Goal: Information Seeking & Learning: Learn about a topic

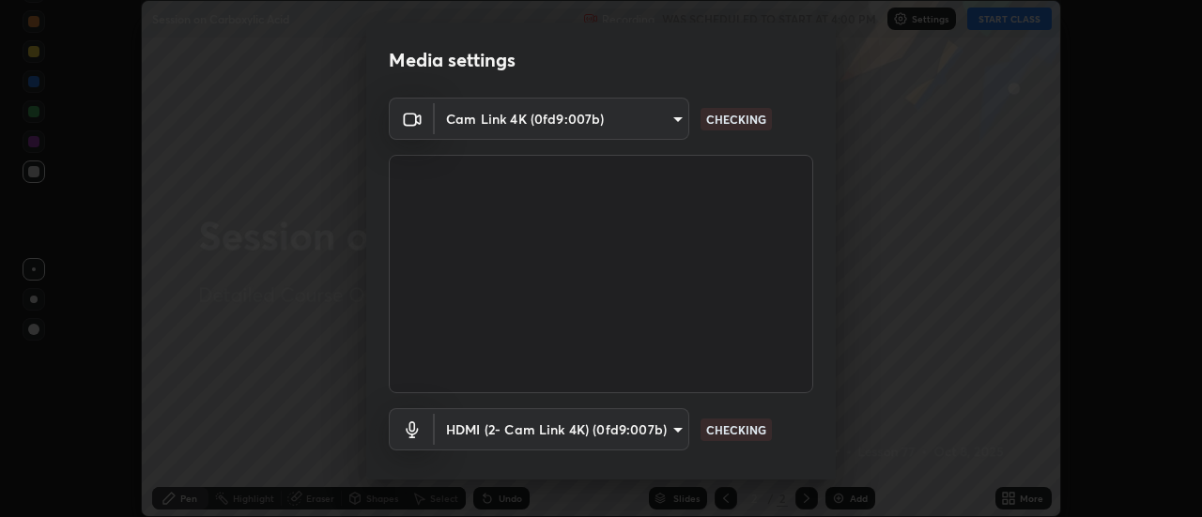
scroll to position [99, 0]
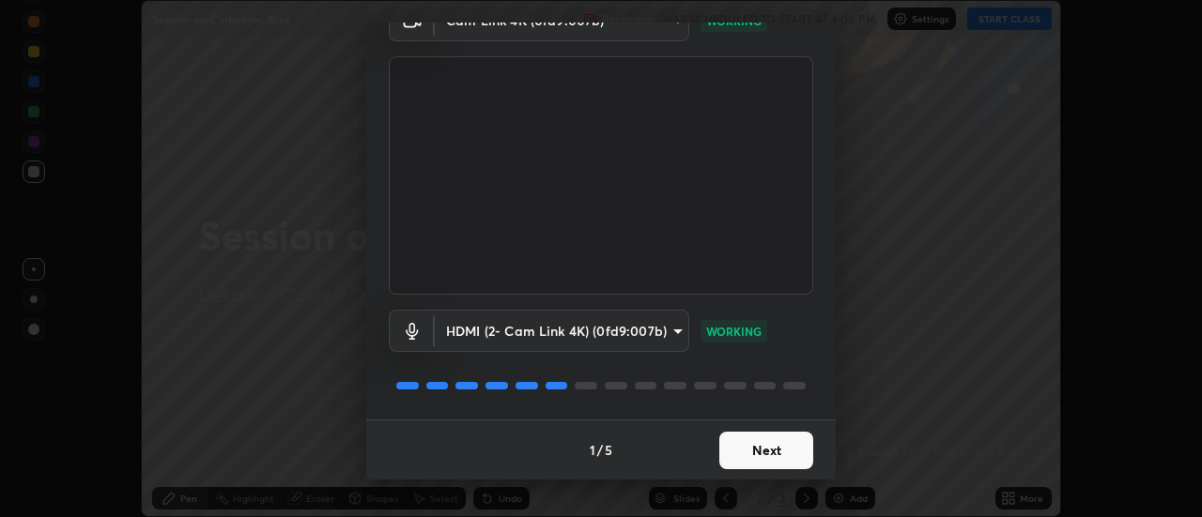
click at [766, 455] on button "Next" at bounding box center [766, 451] width 94 height 38
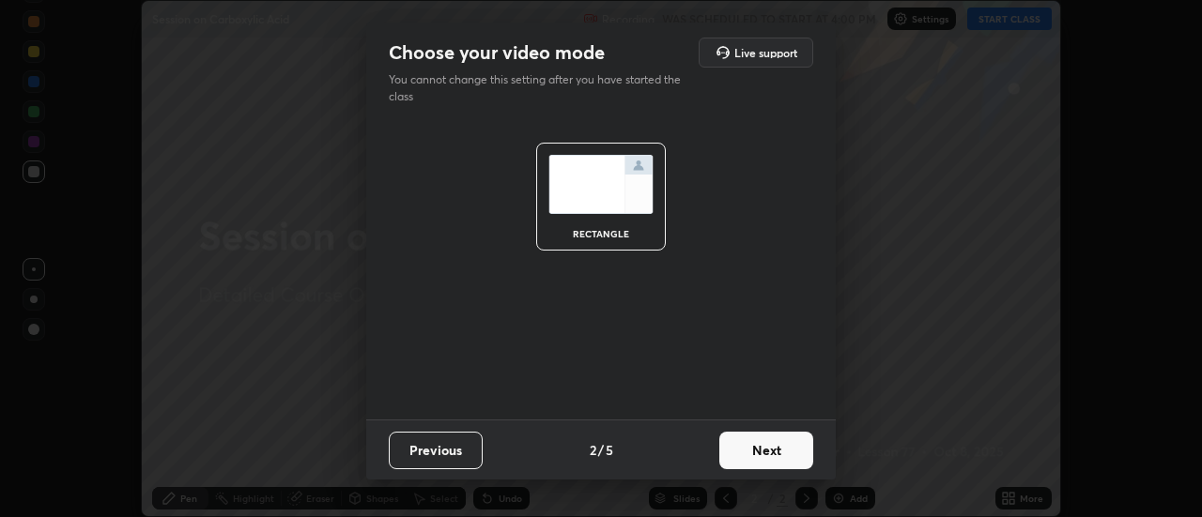
scroll to position [0, 0]
click at [765, 460] on button "Next" at bounding box center [766, 451] width 94 height 38
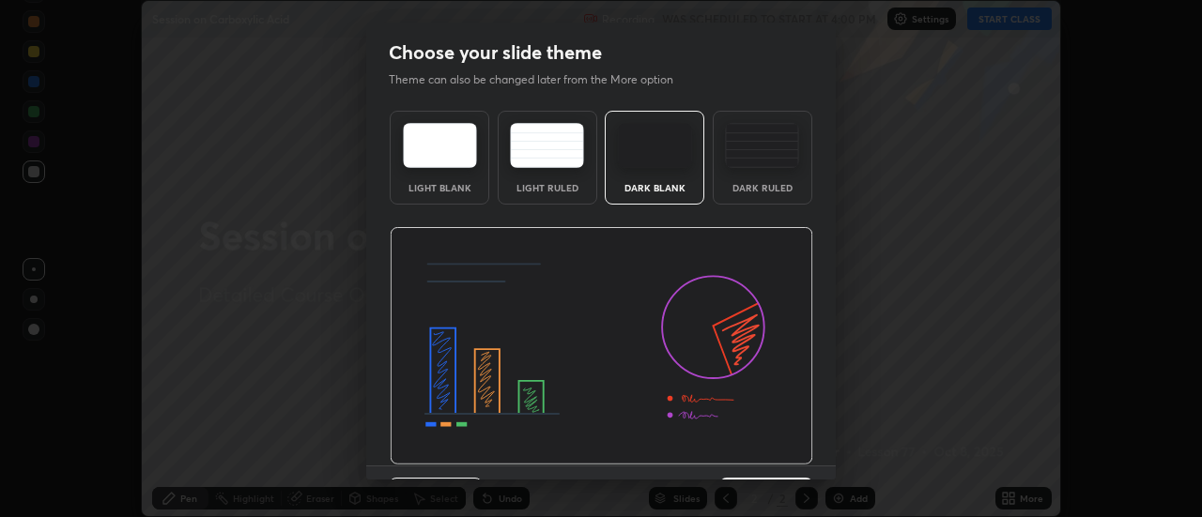
click at [768, 464] on img at bounding box center [602, 346] width 424 height 239
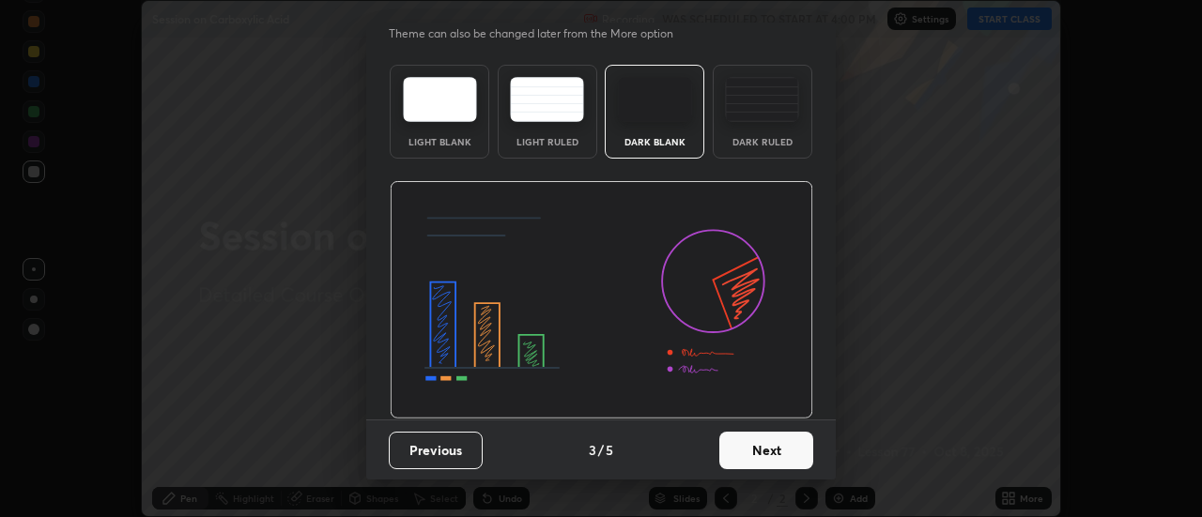
click at [762, 452] on button "Next" at bounding box center [766, 451] width 94 height 38
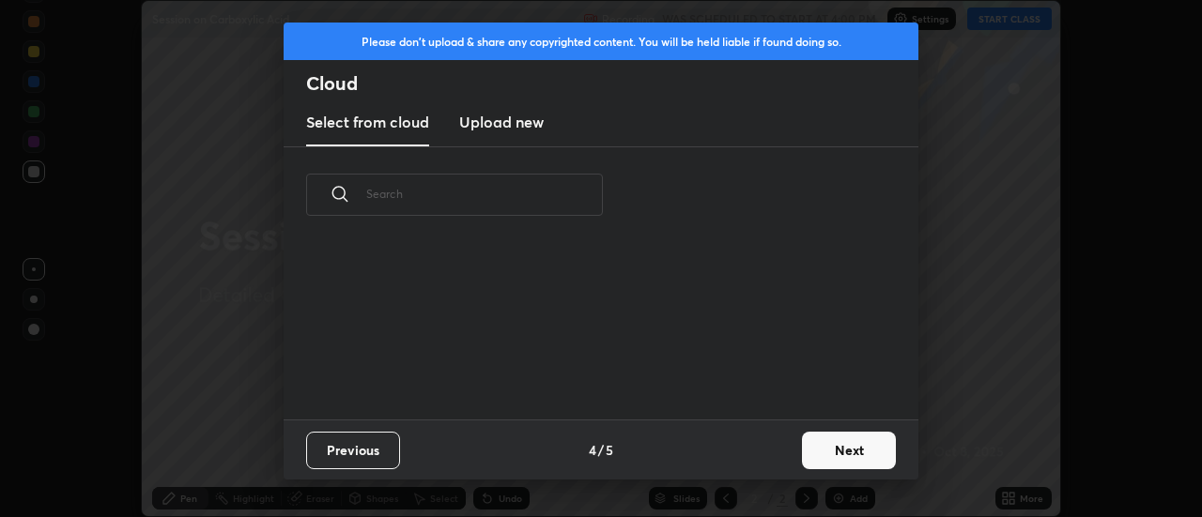
click at [763, 455] on div "Previous 4 / 5 Next" at bounding box center [601, 450] width 635 height 60
click at [840, 460] on button "Next" at bounding box center [849, 451] width 94 height 38
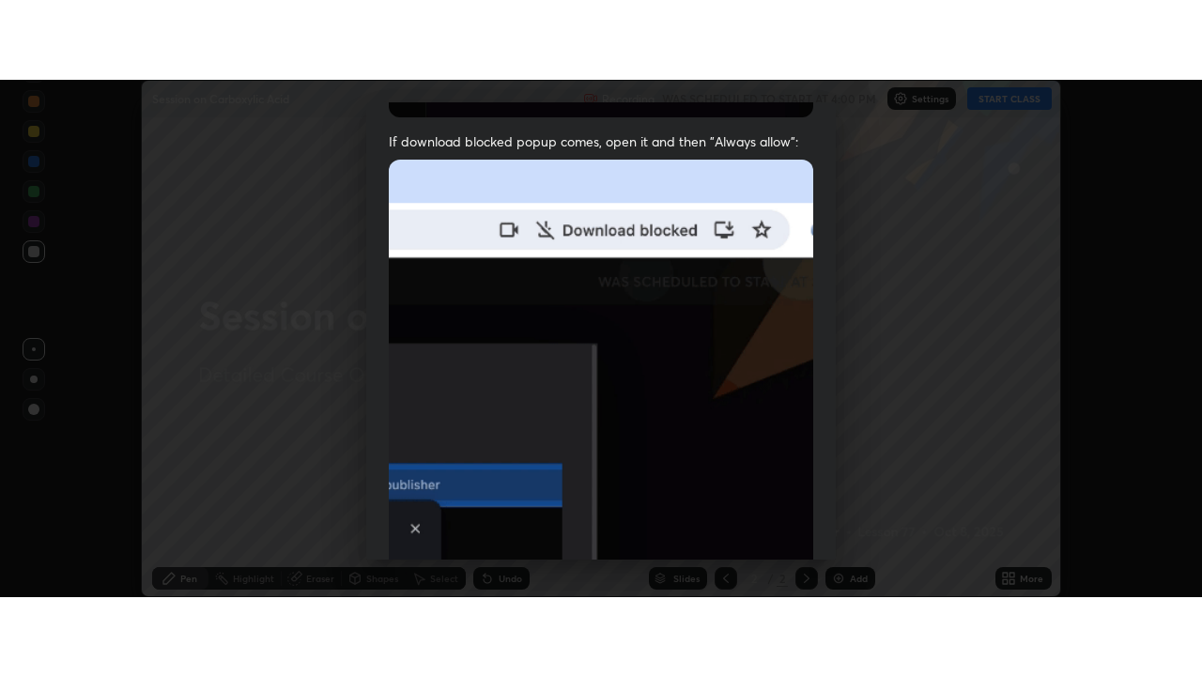
scroll to position [482, 0]
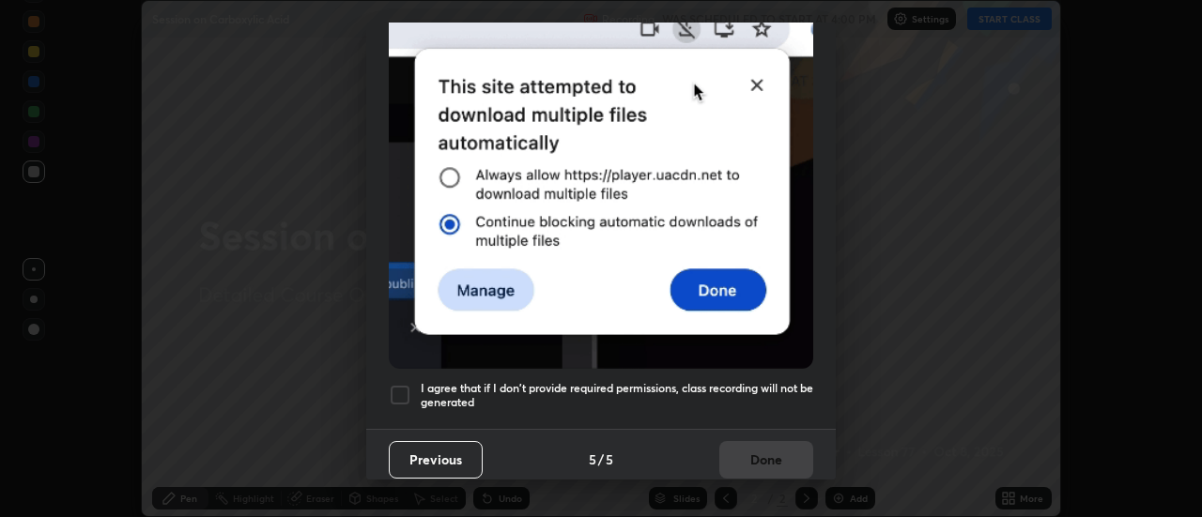
click at [773, 382] on h5 "I agree that if I don't provide required permissions, class recording will not …" at bounding box center [617, 395] width 393 height 29
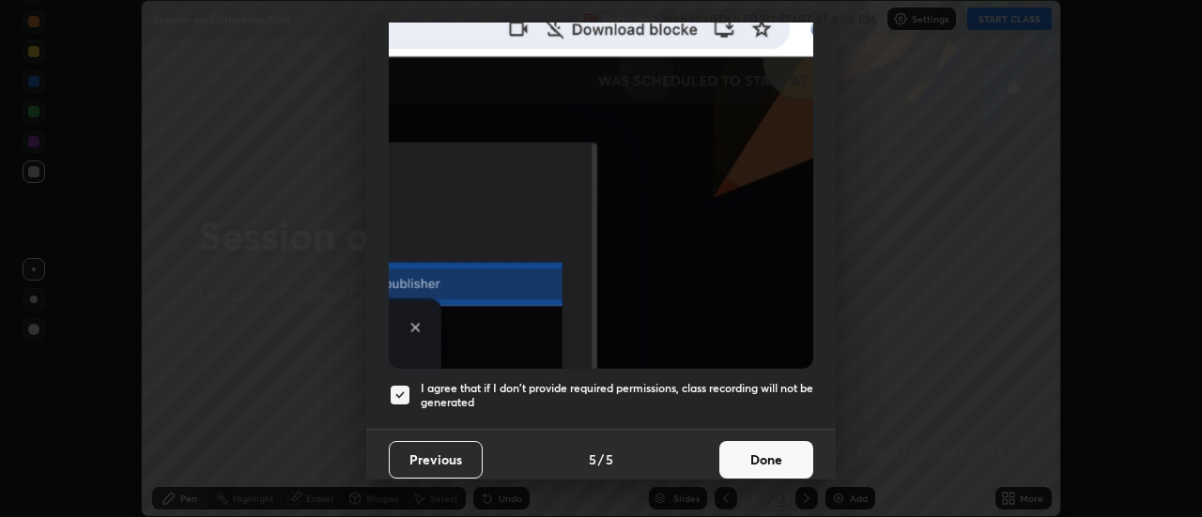
click at [778, 448] on button "Done" at bounding box center [766, 460] width 94 height 38
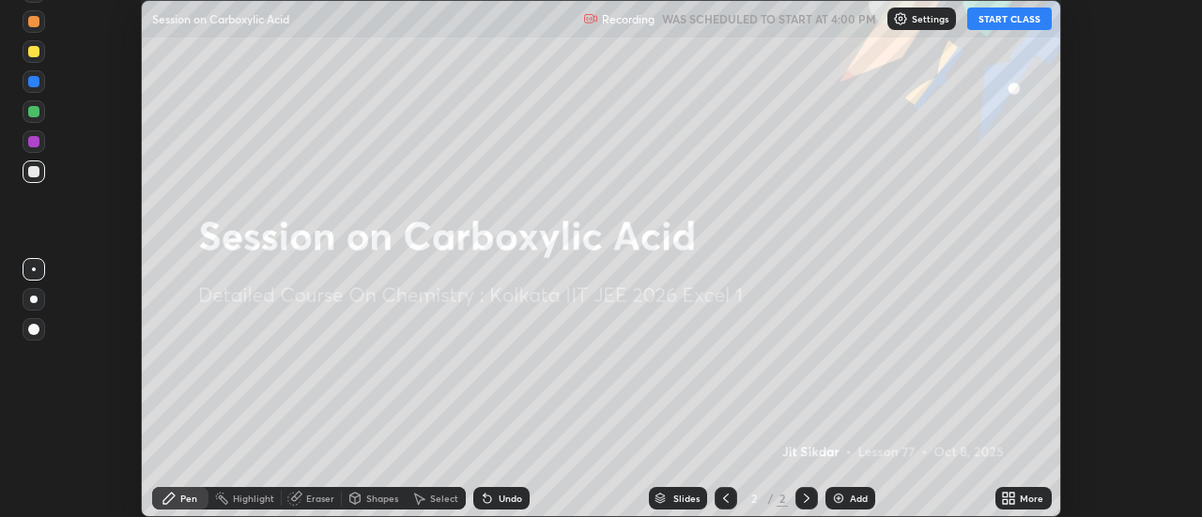
click at [1007, 17] on button "START CLASS" at bounding box center [1009, 19] width 85 height 23
click at [1026, 491] on div "More" at bounding box center [1023, 498] width 56 height 23
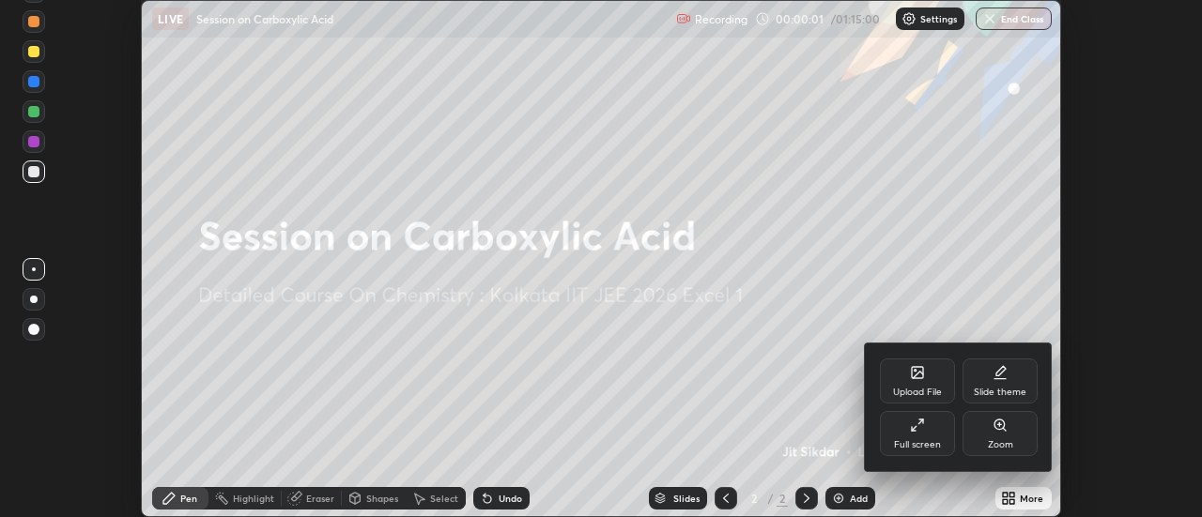
click at [936, 424] on div "Full screen" at bounding box center [917, 433] width 75 height 45
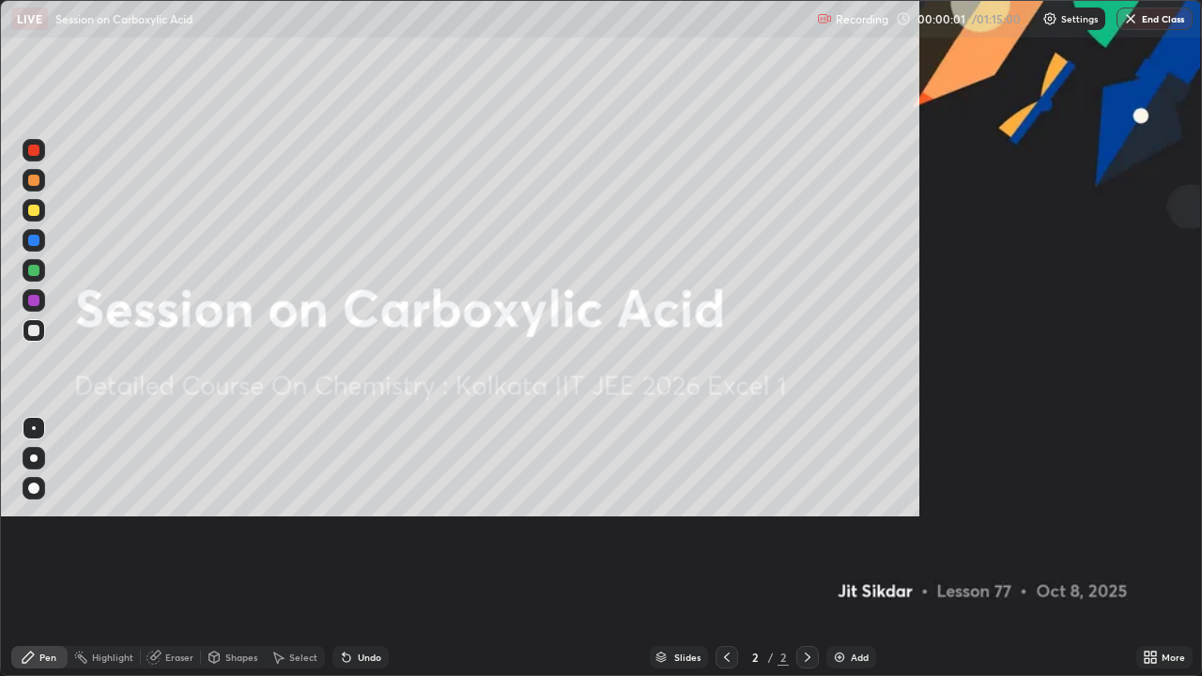
scroll to position [676, 1202]
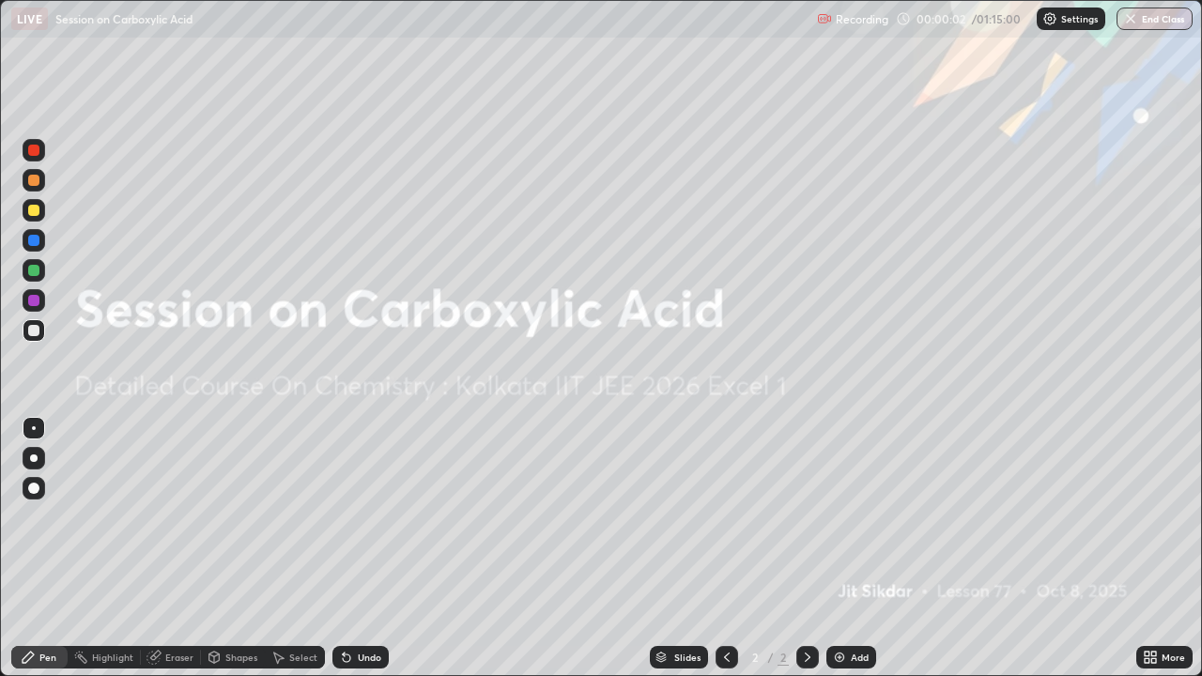
click at [866, 516] on div "Add" at bounding box center [851, 657] width 50 height 23
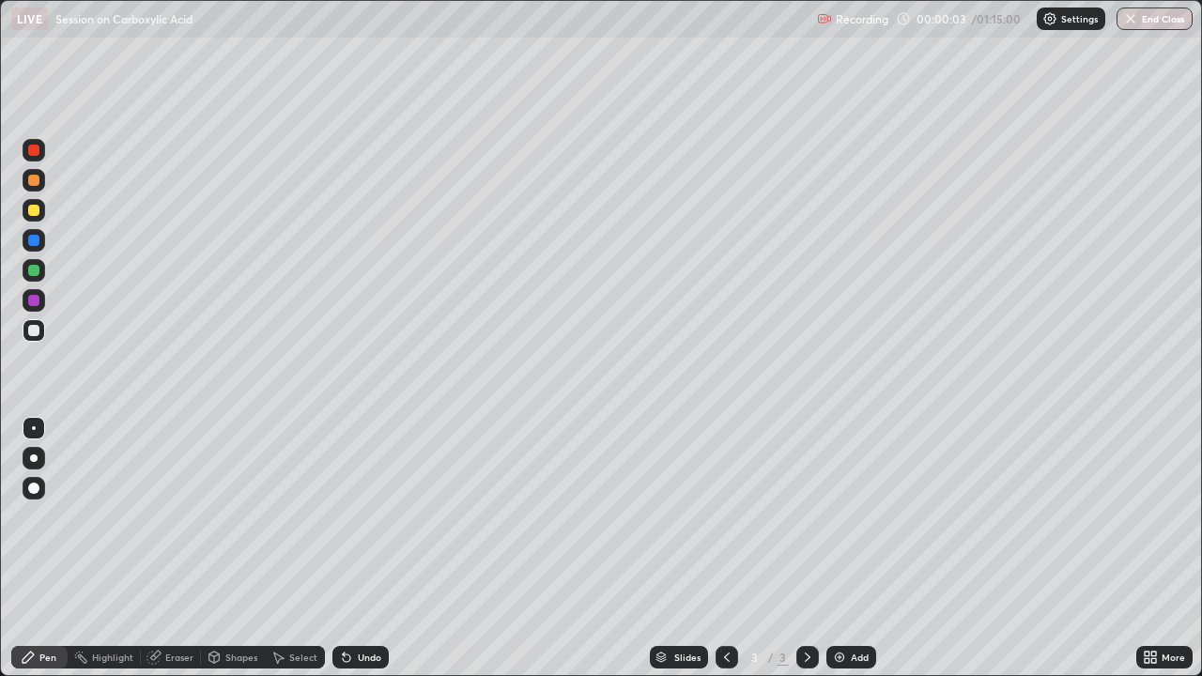
click at [724, 516] on icon at bounding box center [727, 657] width 6 height 9
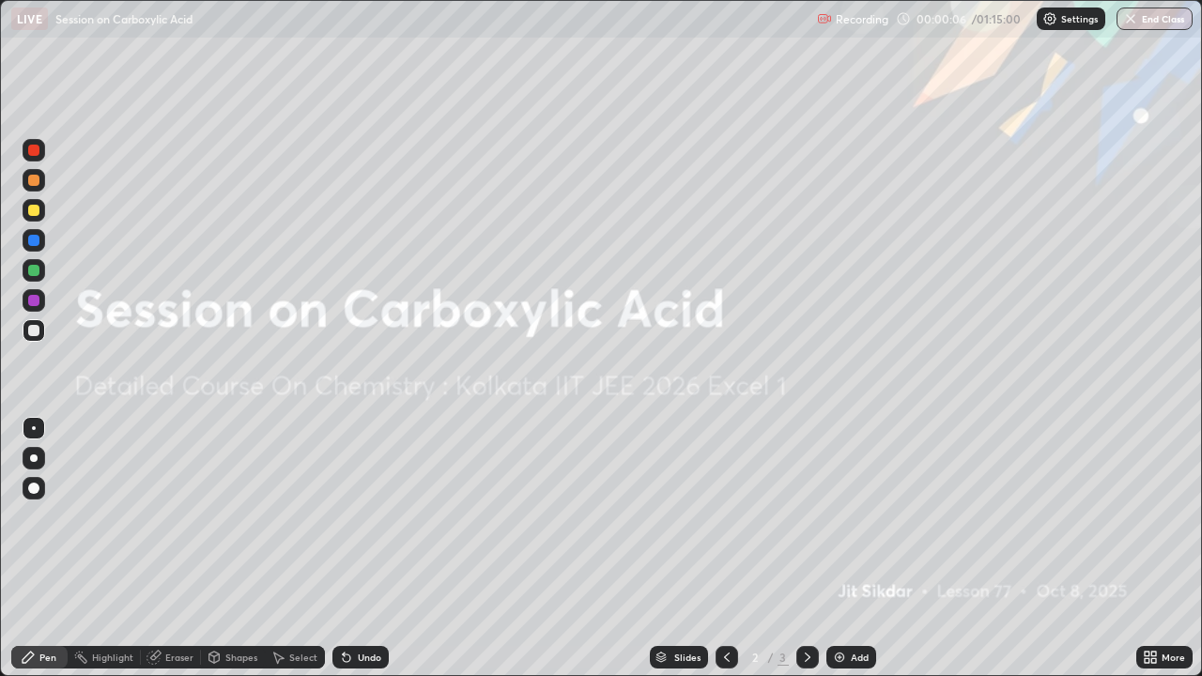
click at [807, 516] on icon at bounding box center [807, 657] width 15 height 15
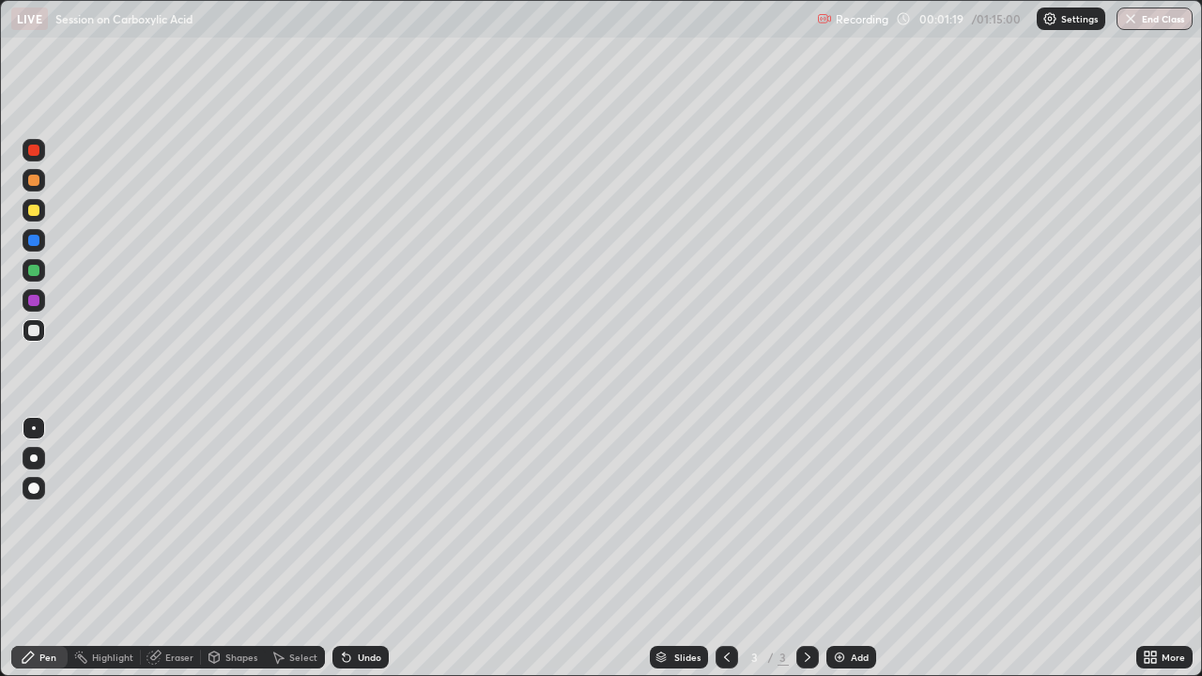
click at [361, 516] on div "Undo" at bounding box center [360, 657] width 56 height 23
click at [362, 516] on div "Undo" at bounding box center [357, 658] width 64 height 38
click at [39, 218] on div at bounding box center [34, 210] width 23 height 23
click at [844, 516] on img at bounding box center [839, 657] width 15 height 15
click at [29, 277] on div at bounding box center [34, 270] width 23 height 23
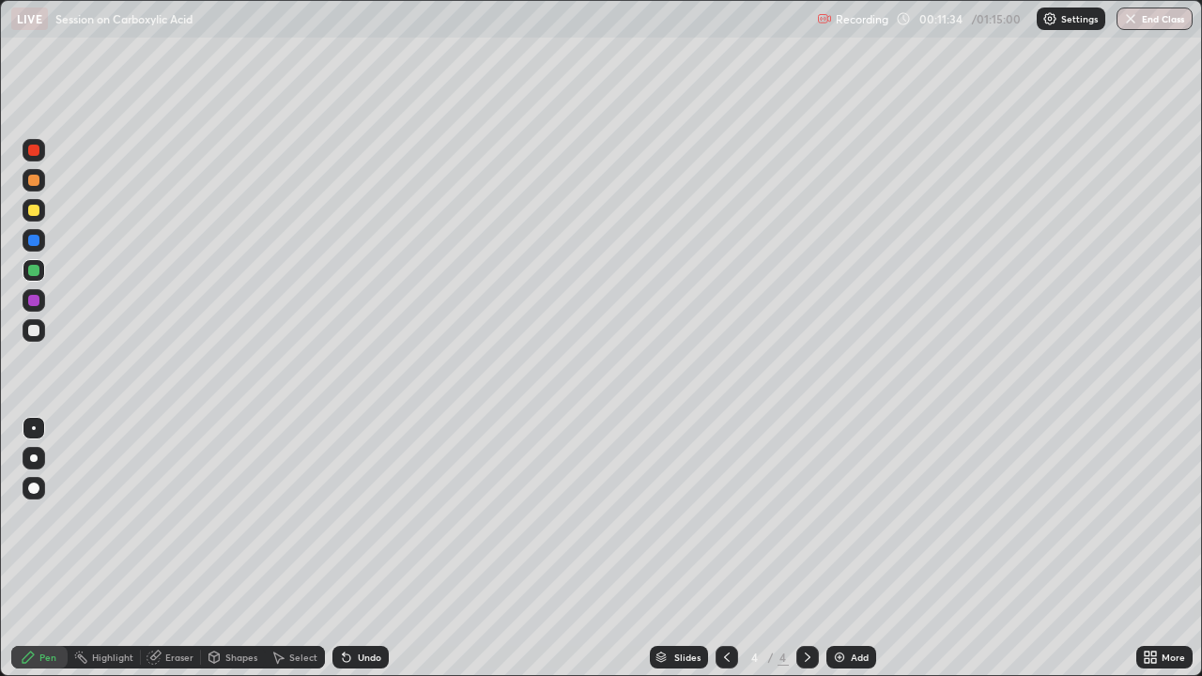
click at [41, 217] on div at bounding box center [34, 210] width 23 height 23
click at [29, 339] on div at bounding box center [34, 330] width 23 height 23
click at [33, 215] on div at bounding box center [33, 210] width 11 height 11
click at [36, 329] on div at bounding box center [33, 330] width 11 height 11
click at [28, 204] on div at bounding box center [34, 210] width 23 height 23
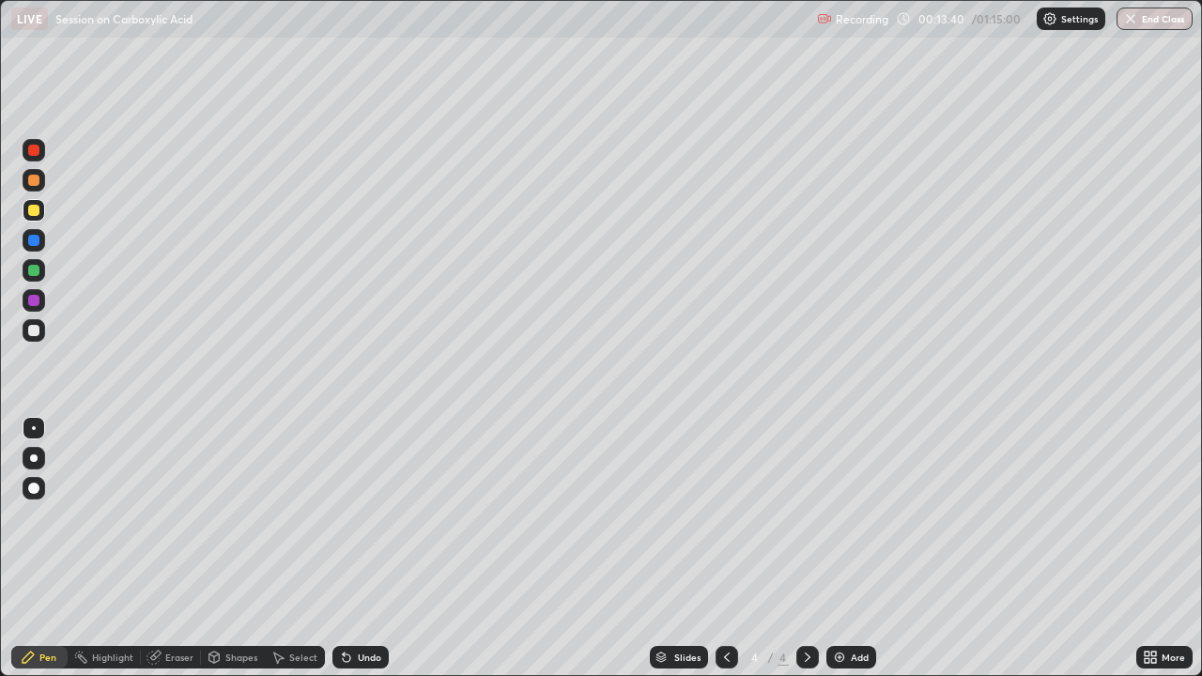
click at [352, 516] on div "Undo" at bounding box center [360, 657] width 56 height 23
click at [347, 516] on icon at bounding box center [346, 657] width 15 height 15
click at [349, 516] on icon at bounding box center [346, 657] width 15 height 15
click at [347, 516] on icon at bounding box center [347, 659] width 8 height 8
click at [38, 213] on div at bounding box center [33, 210] width 11 height 11
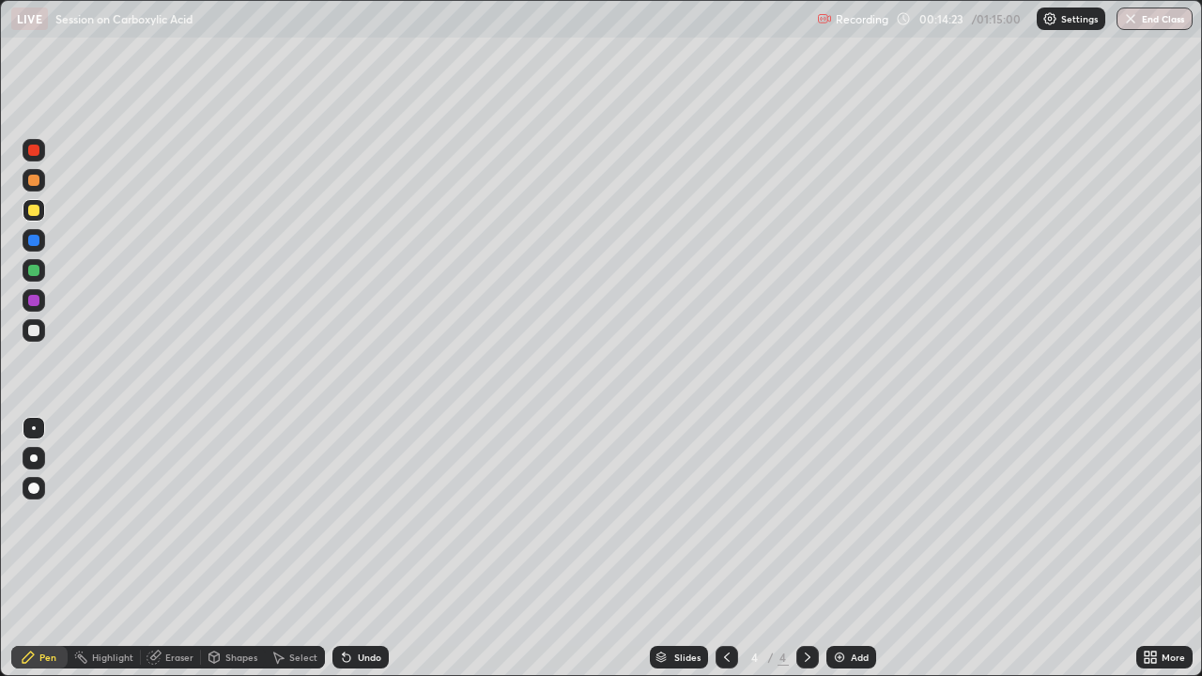
click at [35, 335] on div at bounding box center [33, 330] width 11 height 11
click at [359, 516] on div "Undo" at bounding box center [369, 657] width 23 height 9
click at [39, 219] on div at bounding box center [34, 210] width 23 height 23
click at [35, 332] on div at bounding box center [33, 330] width 11 height 11
click at [854, 516] on div "Add" at bounding box center [851, 657] width 50 height 23
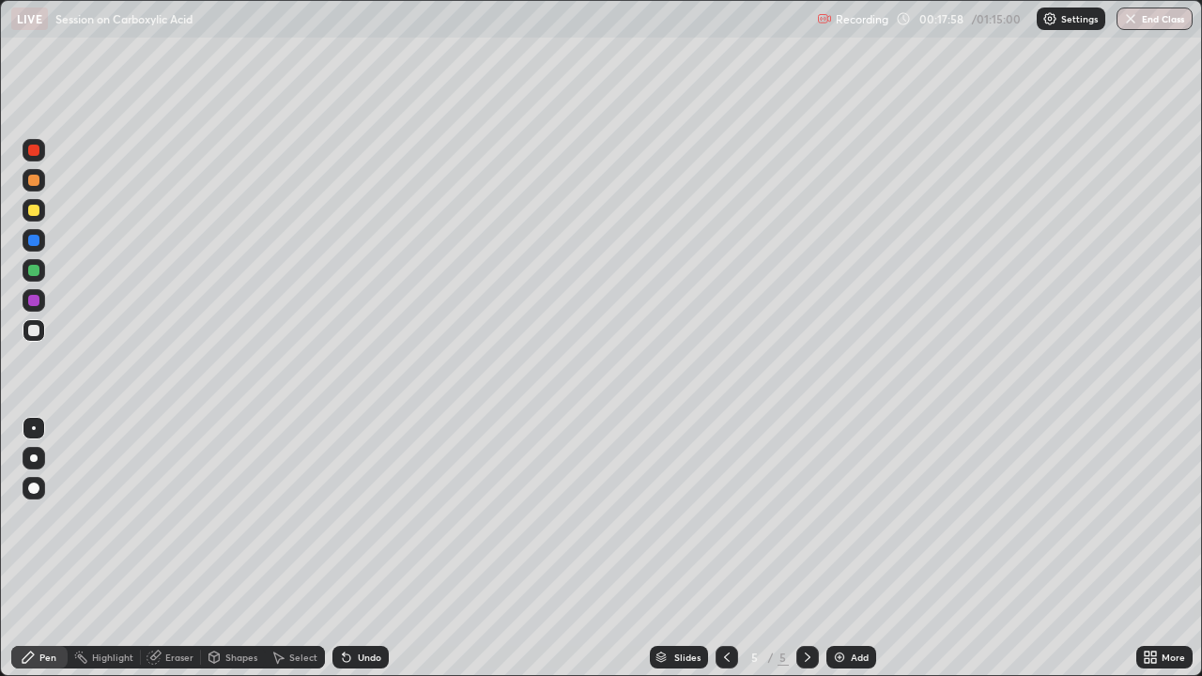
click at [726, 516] on icon at bounding box center [726, 657] width 15 height 15
click at [806, 516] on icon at bounding box center [807, 657] width 15 height 15
click at [34, 214] on div at bounding box center [33, 210] width 11 height 11
click at [43, 331] on div at bounding box center [34, 330] width 23 height 23
click at [33, 206] on div at bounding box center [33, 210] width 11 height 11
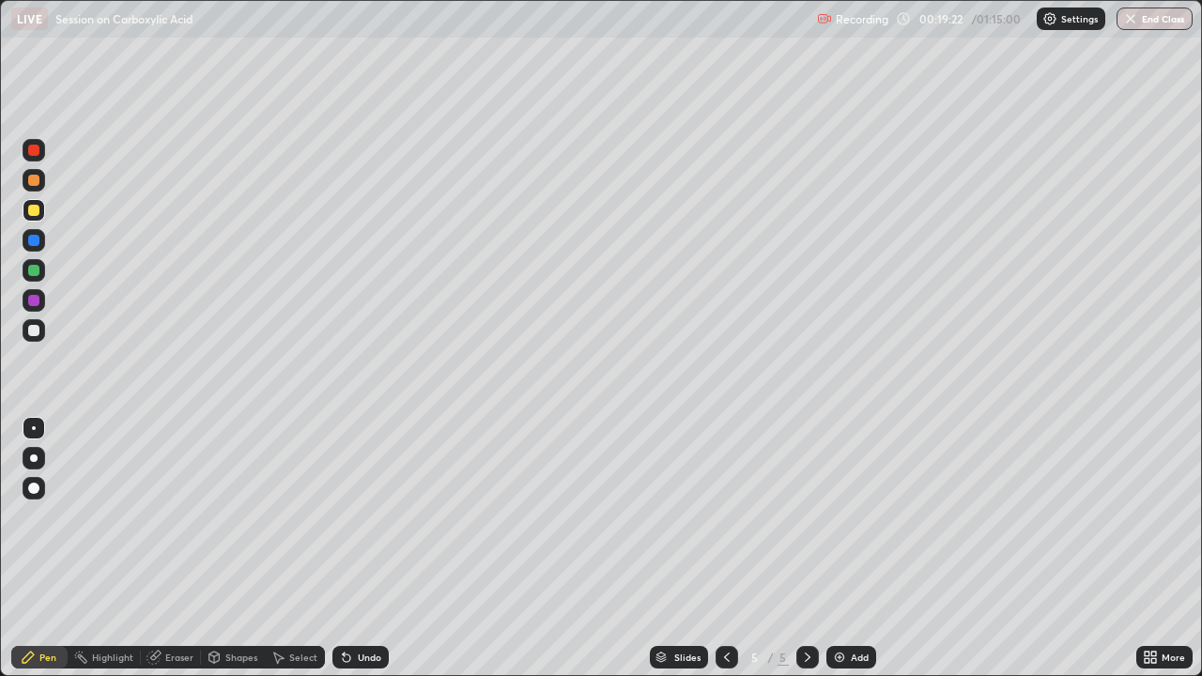
click at [37, 329] on div at bounding box center [33, 330] width 11 height 11
click at [35, 207] on div at bounding box center [33, 210] width 11 height 11
click at [36, 327] on div at bounding box center [33, 330] width 11 height 11
click at [853, 516] on div "Add" at bounding box center [860, 657] width 18 height 9
click at [729, 516] on div at bounding box center [727, 658] width 23 height 38
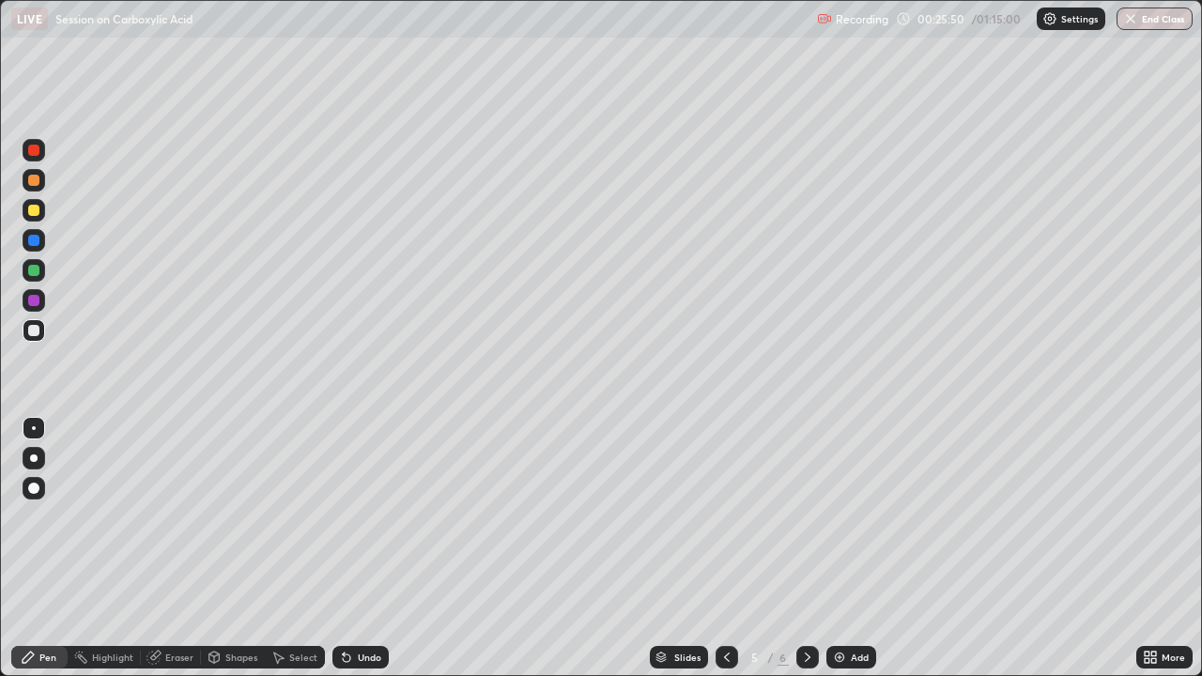
click at [806, 516] on icon at bounding box center [807, 657] width 15 height 15
click at [30, 213] on div at bounding box center [33, 210] width 11 height 11
click at [31, 333] on div at bounding box center [33, 330] width 11 height 11
click at [865, 516] on div "Add" at bounding box center [851, 657] width 50 height 23
click at [727, 516] on div at bounding box center [727, 657] width 23 height 23
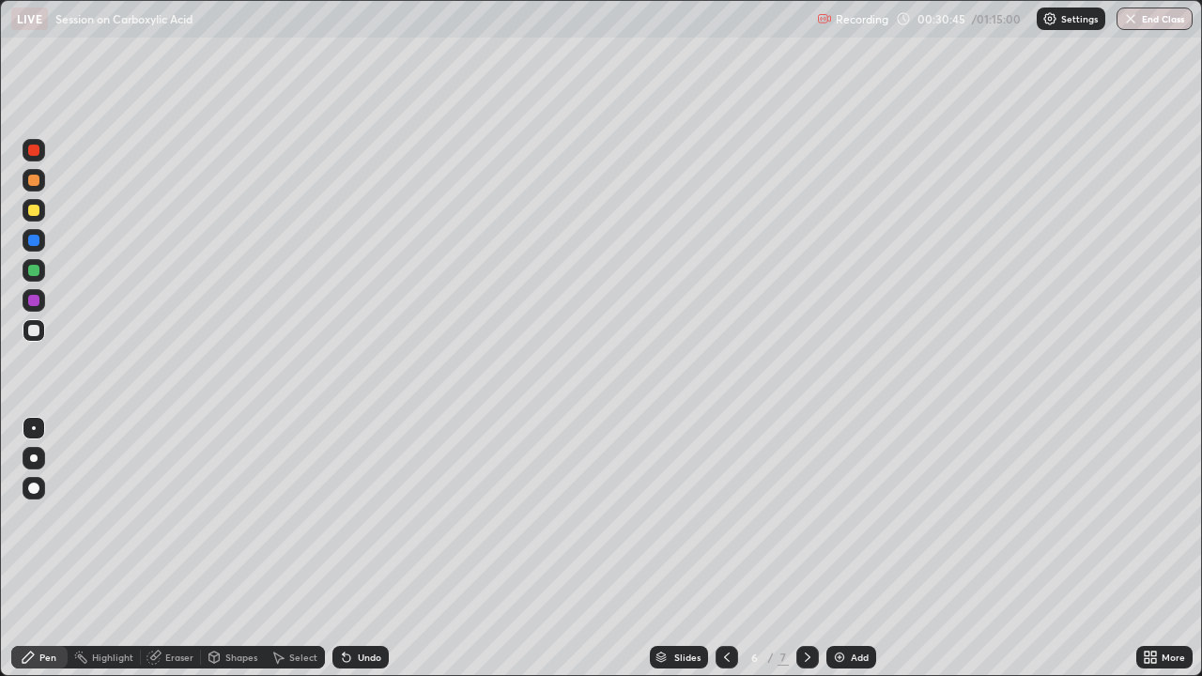
click at [806, 516] on icon at bounding box center [807, 657] width 15 height 15
click at [29, 201] on div at bounding box center [34, 210] width 23 height 23
click at [29, 332] on div at bounding box center [33, 330] width 11 height 11
click at [33, 208] on div at bounding box center [33, 210] width 11 height 11
click at [36, 331] on div at bounding box center [33, 330] width 11 height 11
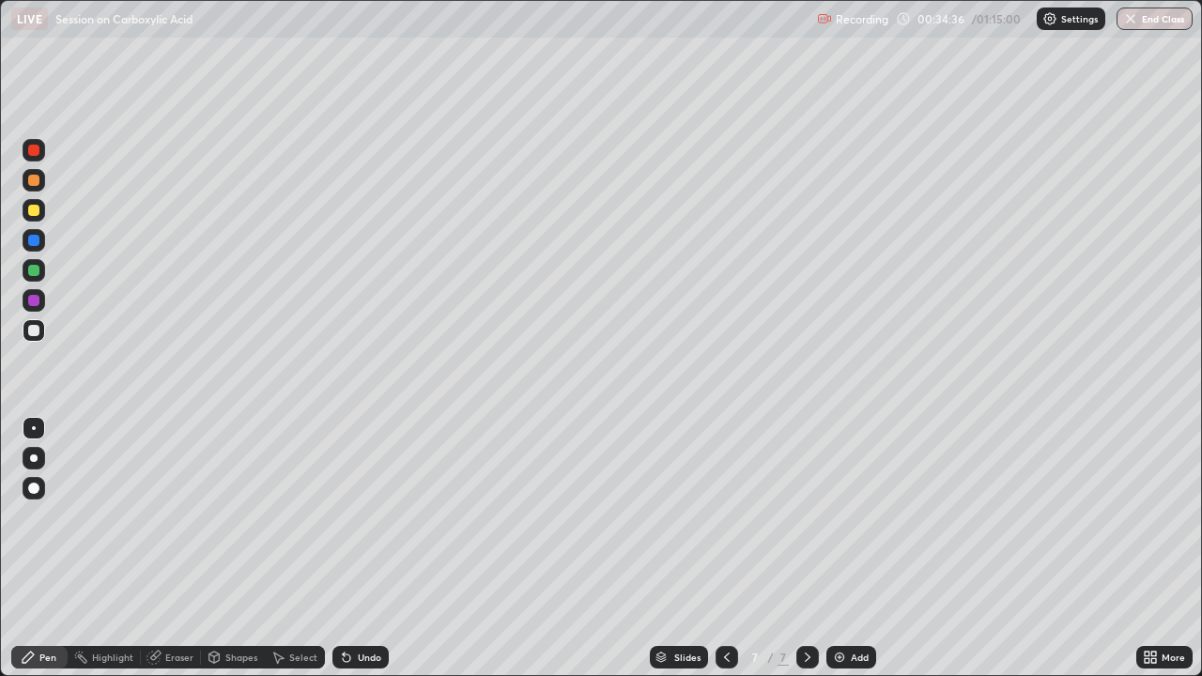
click at [174, 516] on div "Eraser" at bounding box center [179, 657] width 28 height 9
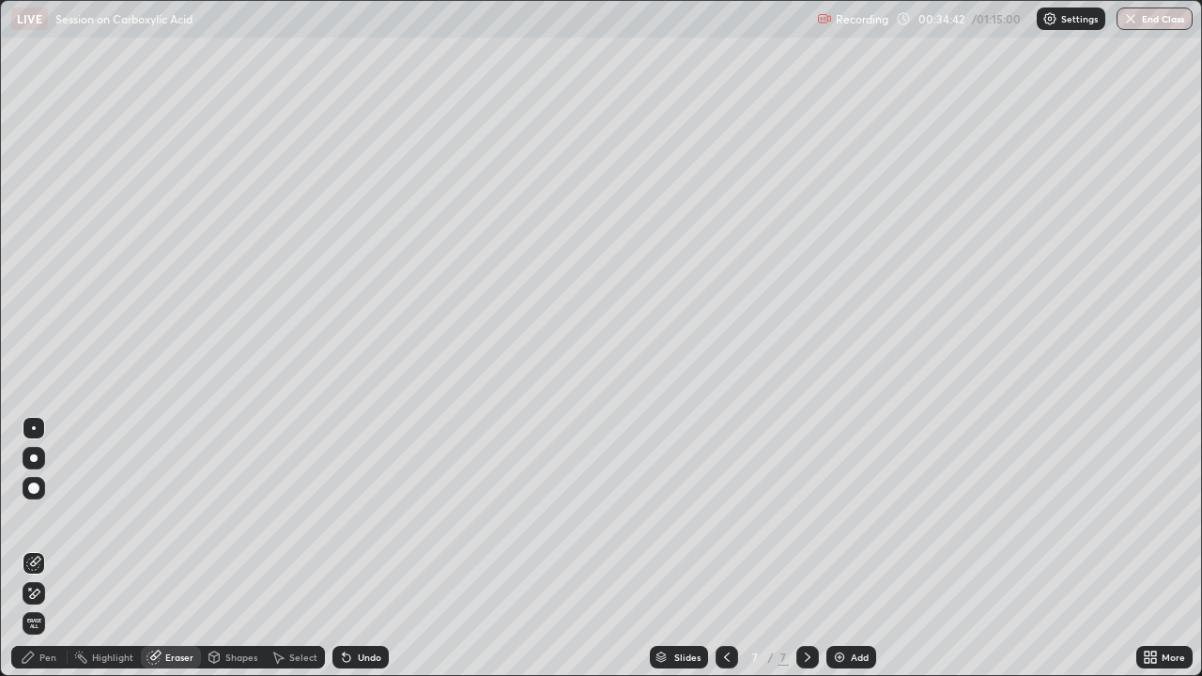
click at [44, 516] on div "Pen" at bounding box center [47, 657] width 17 height 9
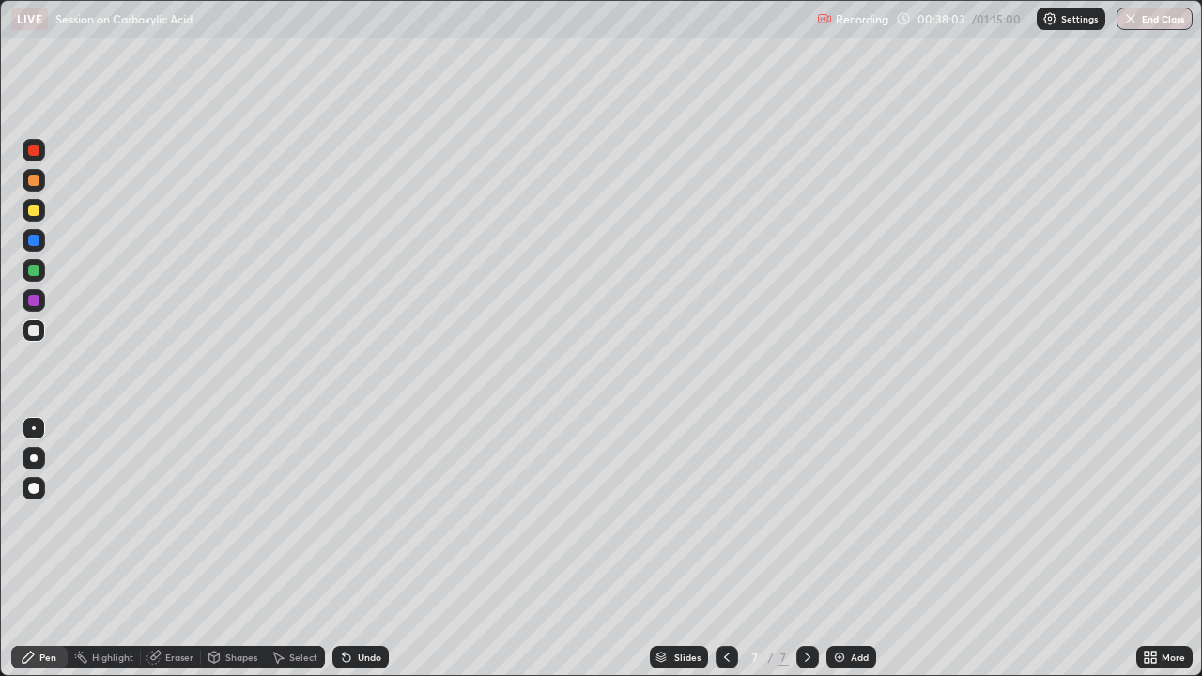
click at [854, 516] on div "Slides 7 / 7 Add" at bounding box center [763, 658] width 748 height 38
click at [854, 516] on div "Add" at bounding box center [860, 657] width 18 height 9
click at [725, 516] on icon at bounding box center [726, 657] width 15 height 15
click at [793, 516] on div "7 / 8" at bounding box center [767, 658] width 103 height 38
click at [802, 516] on icon at bounding box center [807, 657] width 15 height 15
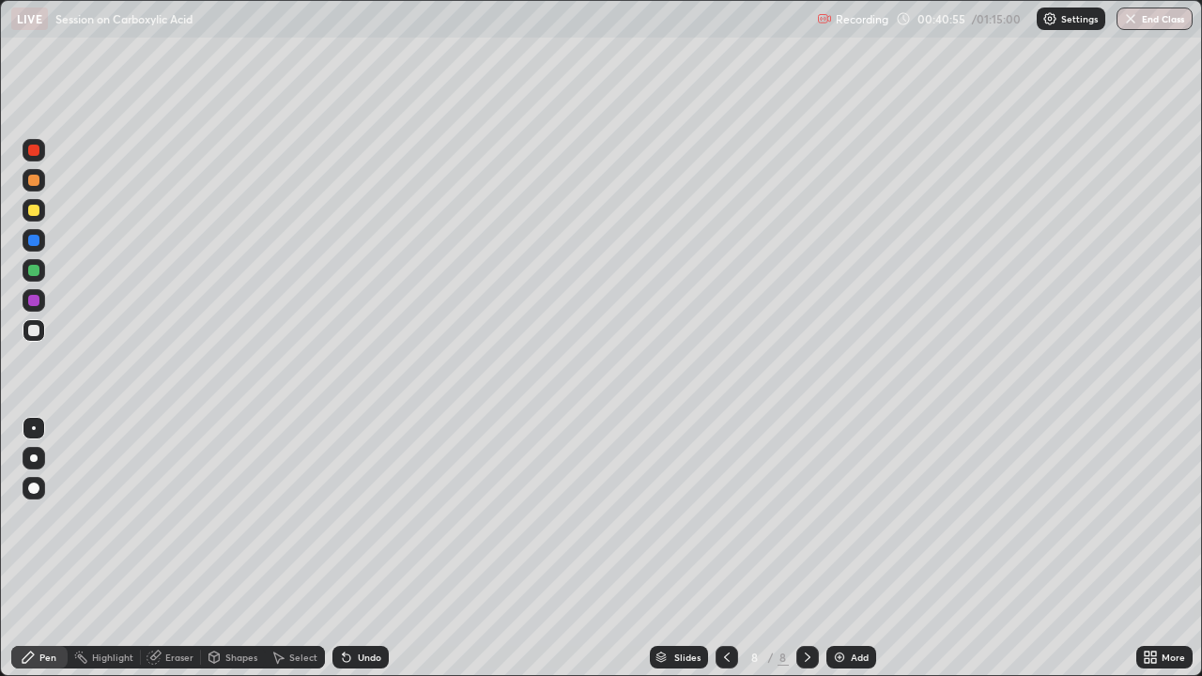
click at [723, 516] on icon at bounding box center [726, 657] width 15 height 15
click at [805, 516] on icon at bounding box center [807, 657] width 15 height 15
click at [42, 218] on div at bounding box center [34, 210] width 23 height 23
click at [28, 329] on div at bounding box center [33, 330] width 11 height 11
click at [37, 214] on div at bounding box center [33, 210] width 11 height 11
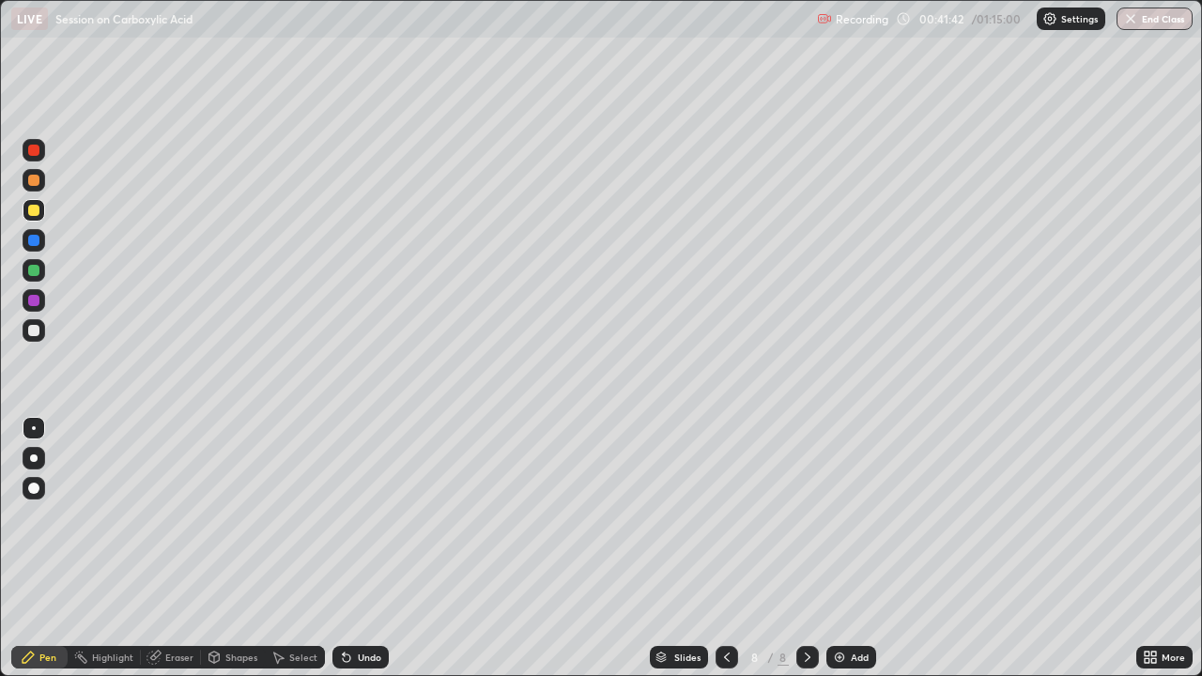
click at [37, 333] on div at bounding box center [33, 330] width 11 height 11
click at [38, 216] on div at bounding box center [34, 210] width 23 height 23
click at [35, 334] on div at bounding box center [33, 330] width 11 height 11
click at [860, 516] on div "Slides 8 / 8 Add" at bounding box center [763, 658] width 748 height 38
click at [851, 516] on div "Add" at bounding box center [860, 657] width 18 height 9
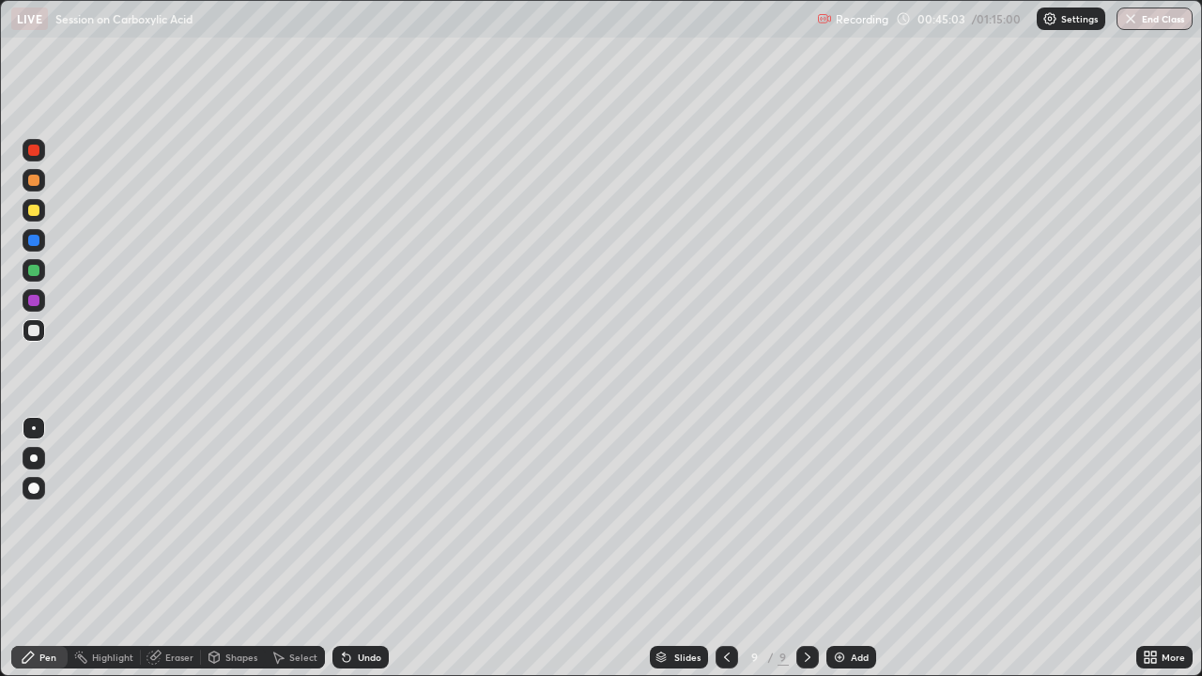
click at [38, 208] on div at bounding box center [33, 210] width 11 height 11
click at [31, 332] on div at bounding box center [33, 330] width 11 height 11
click at [37, 207] on div at bounding box center [33, 210] width 11 height 11
click at [37, 331] on div at bounding box center [33, 330] width 11 height 11
click at [33, 277] on div at bounding box center [34, 270] width 23 height 23
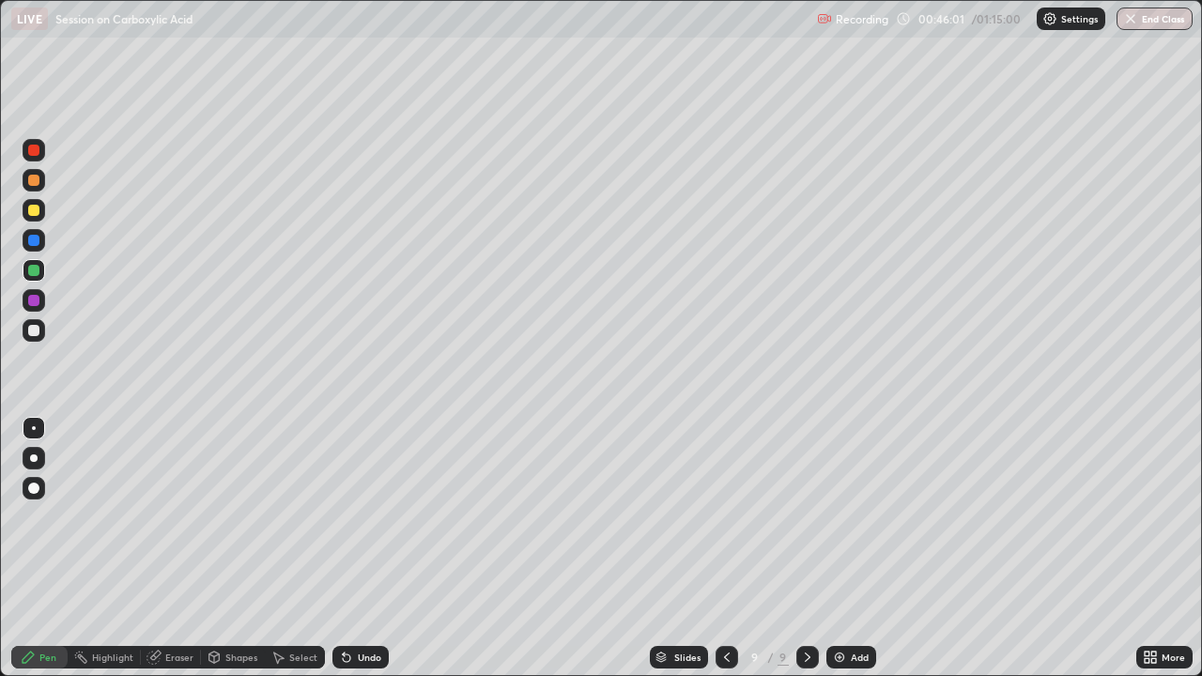
click at [39, 337] on div at bounding box center [34, 330] width 23 height 23
click at [30, 274] on div at bounding box center [33, 270] width 11 height 11
click at [363, 516] on div "Undo" at bounding box center [369, 657] width 23 height 9
click at [358, 516] on div "Undo" at bounding box center [369, 657] width 23 height 9
click at [360, 516] on div "Undo" at bounding box center [369, 657] width 23 height 9
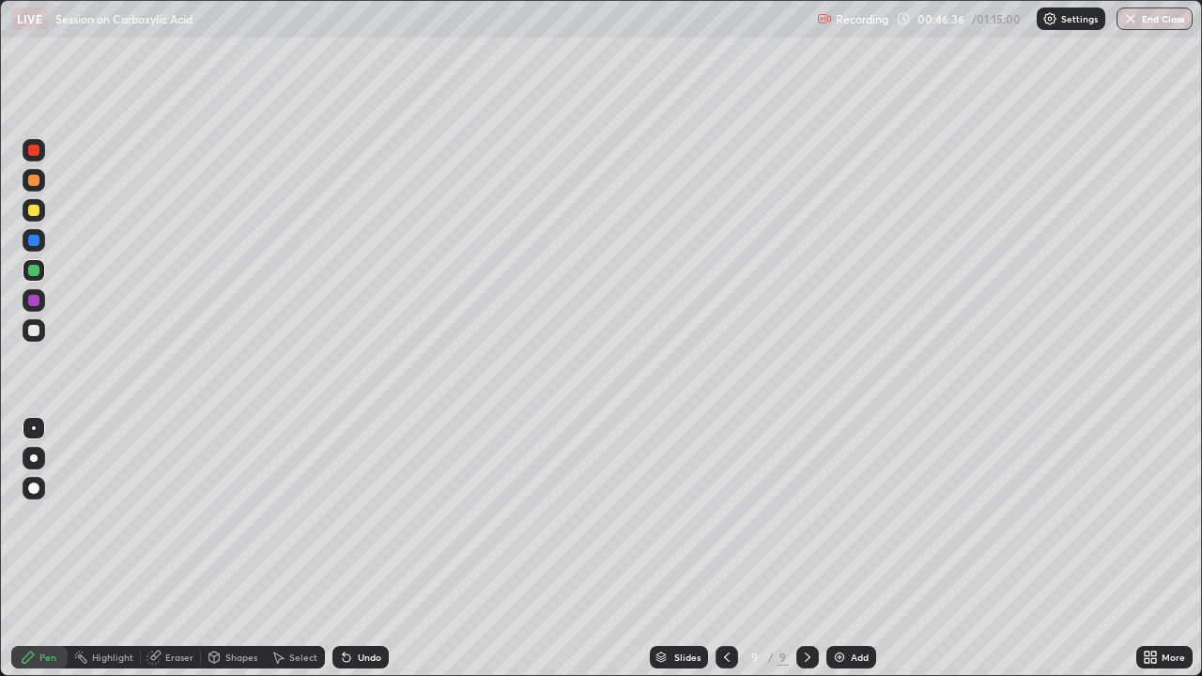
click at [34, 332] on div at bounding box center [33, 330] width 11 height 11
click at [840, 516] on img at bounding box center [839, 657] width 15 height 15
click at [36, 270] on div at bounding box center [33, 270] width 11 height 11
click at [33, 331] on div at bounding box center [33, 330] width 11 height 11
click at [38, 268] on div at bounding box center [33, 270] width 11 height 11
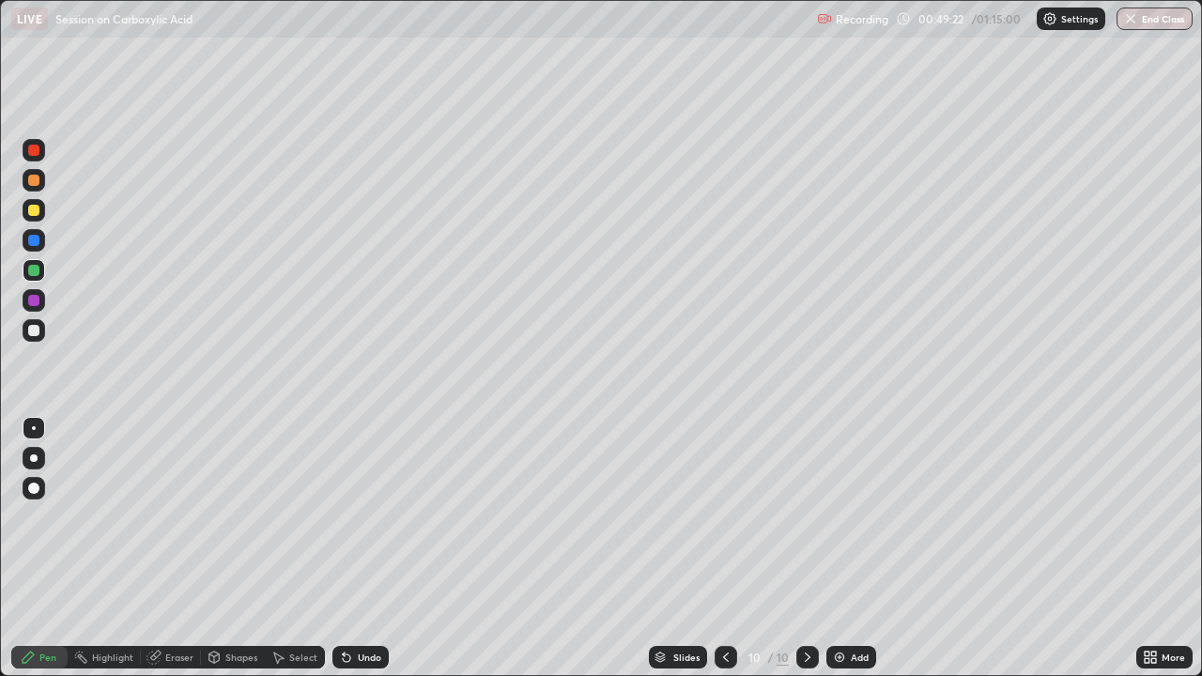
click at [34, 331] on div at bounding box center [33, 330] width 11 height 11
click at [30, 275] on div at bounding box center [33, 270] width 11 height 11
click at [365, 516] on div "Undo" at bounding box center [369, 657] width 23 height 9
click at [370, 516] on div "Undo" at bounding box center [369, 657] width 23 height 9
click at [40, 333] on div at bounding box center [34, 330] width 23 height 23
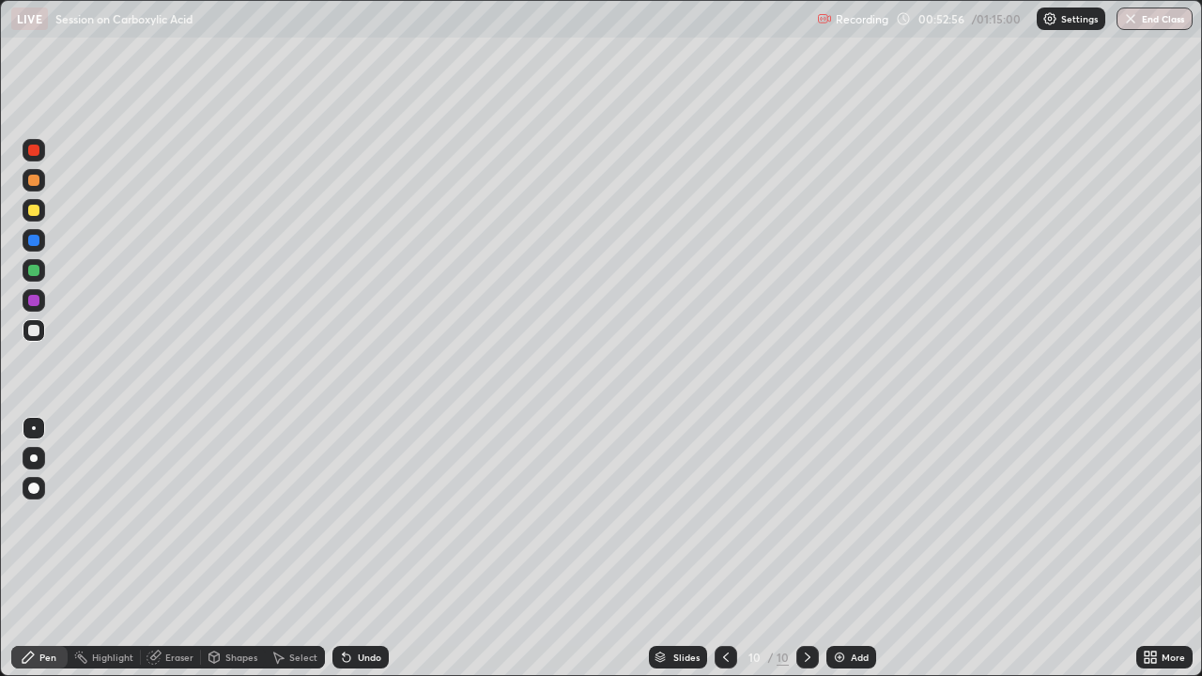
click at [846, 516] on div "Add" at bounding box center [851, 657] width 50 height 23
click at [719, 516] on icon at bounding box center [726, 657] width 15 height 15
click at [808, 516] on icon at bounding box center [808, 657] width 6 height 9
click at [40, 210] on div at bounding box center [34, 210] width 23 height 23
click at [34, 331] on div at bounding box center [33, 330] width 11 height 11
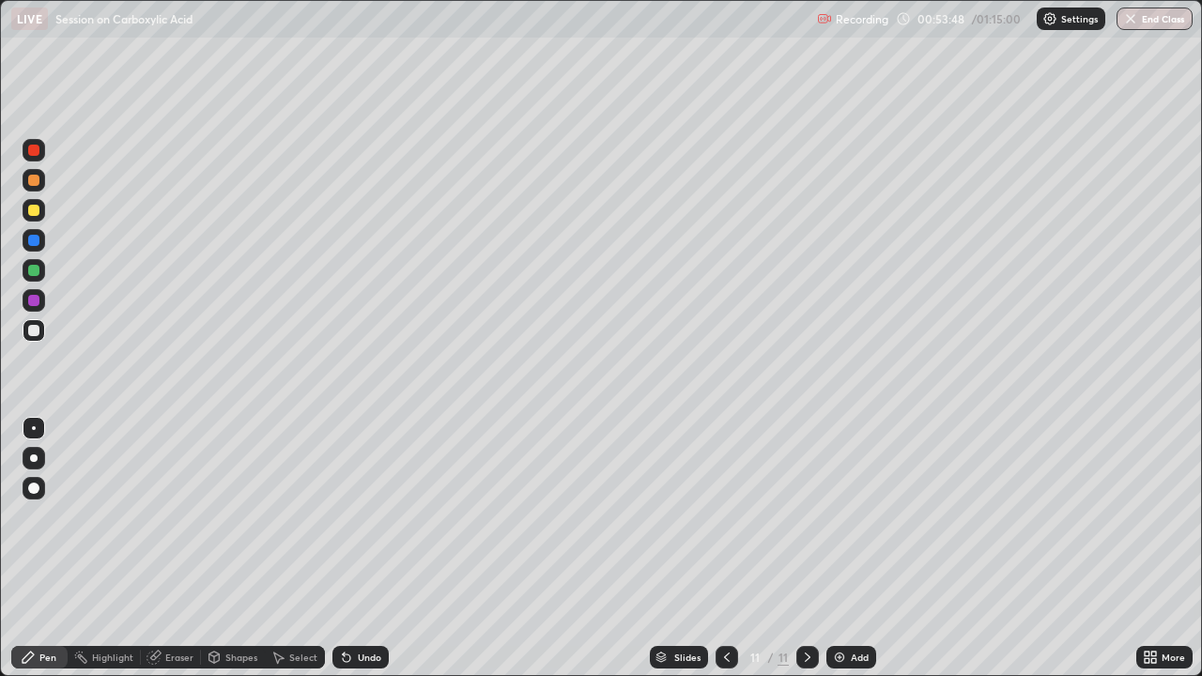
click at [39, 274] on div at bounding box center [34, 270] width 23 height 23
click at [33, 326] on div at bounding box center [33, 330] width 11 height 11
click at [33, 274] on div at bounding box center [33, 270] width 11 height 11
click at [35, 334] on div at bounding box center [33, 330] width 11 height 11
click at [375, 516] on div "Undo" at bounding box center [360, 657] width 56 height 23
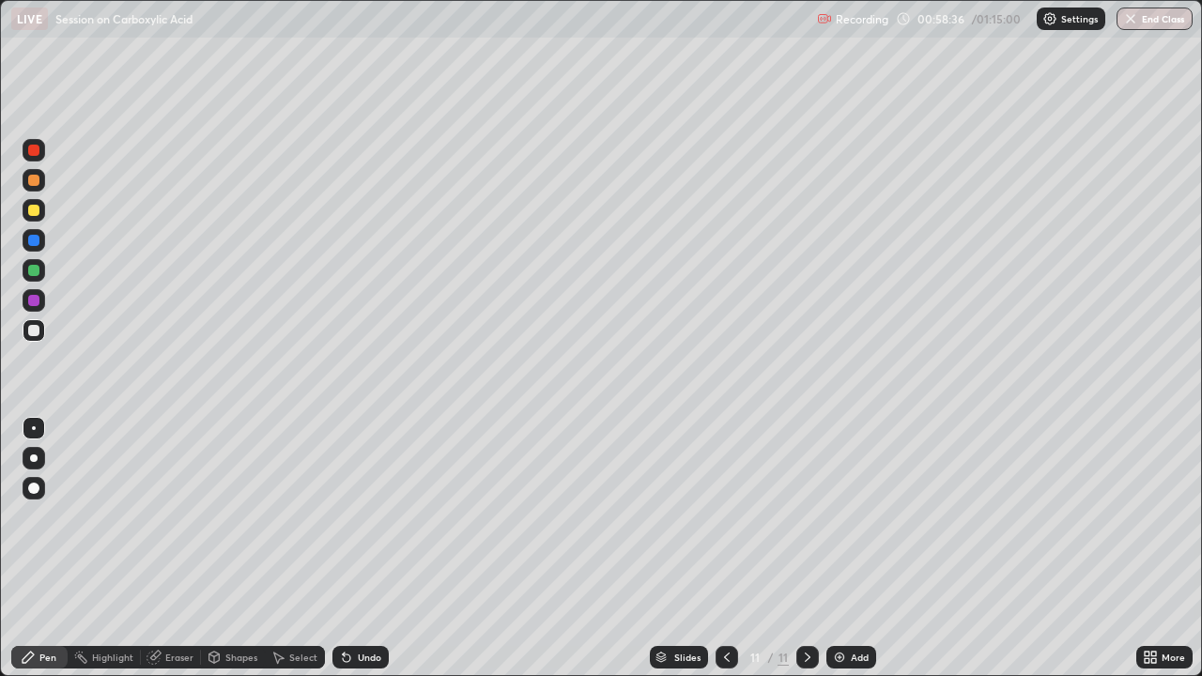
click at [848, 516] on div "Add" at bounding box center [851, 657] width 50 height 23
click at [25, 273] on div at bounding box center [34, 270] width 23 height 23
click at [35, 325] on div at bounding box center [33, 330] width 11 height 11
click at [32, 275] on div at bounding box center [33, 270] width 11 height 11
click at [36, 333] on div at bounding box center [33, 330] width 11 height 11
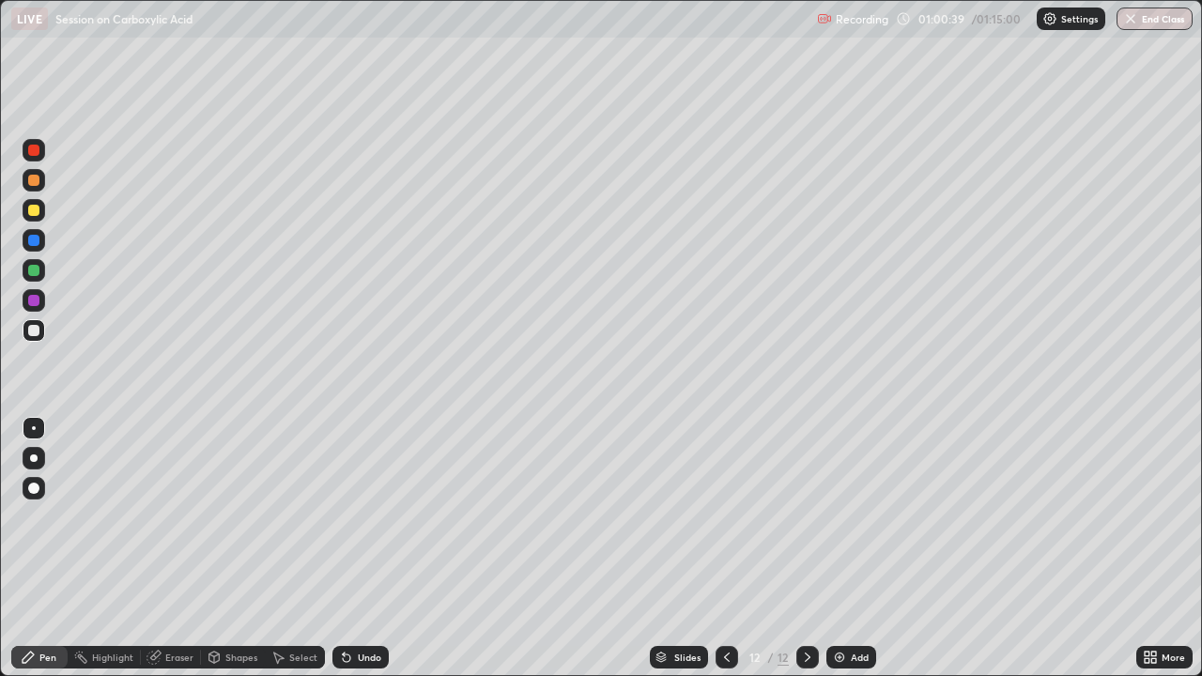
click at [365, 516] on div "Undo" at bounding box center [369, 657] width 23 height 9
click at [354, 516] on div "Undo" at bounding box center [360, 657] width 56 height 23
click at [353, 516] on div "Undo" at bounding box center [360, 657] width 56 height 23
click at [352, 516] on div "Undo" at bounding box center [360, 657] width 56 height 23
click at [349, 516] on div "Undo" at bounding box center [360, 657] width 56 height 23
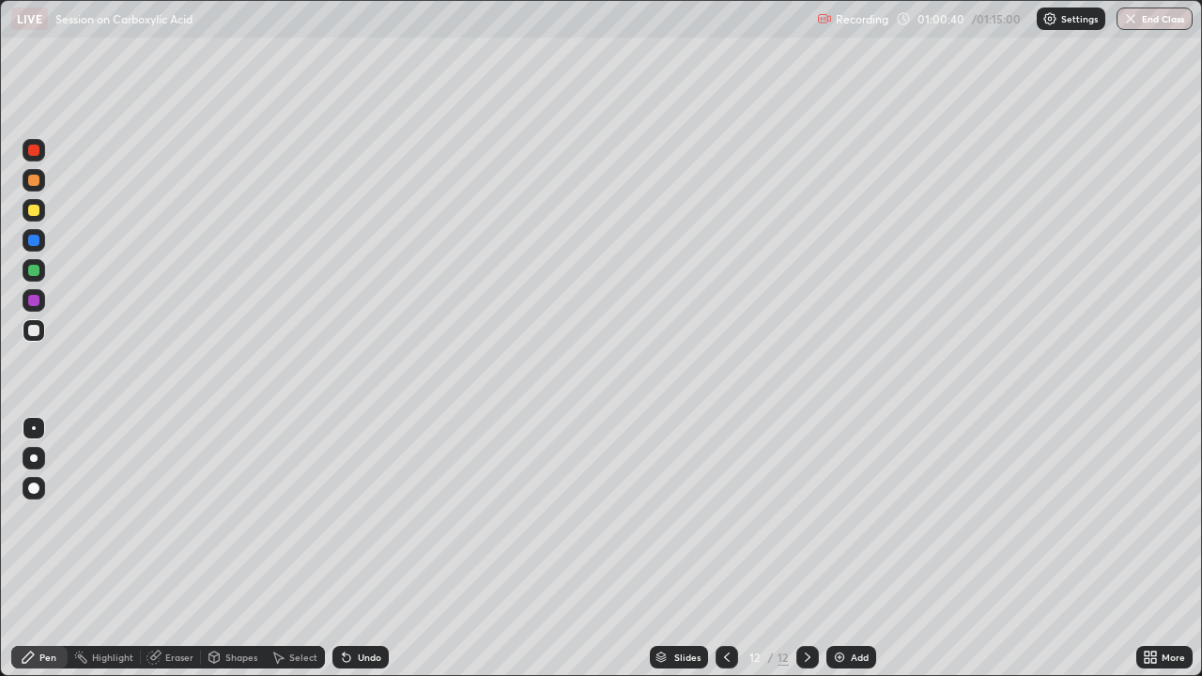
click at [347, 516] on icon at bounding box center [346, 657] width 15 height 15
click at [351, 516] on div "Undo" at bounding box center [360, 657] width 56 height 23
click at [347, 516] on icon at bounding box center [346, 657] width 15 height 15
click at [349, 516] on div "Undo" at bounding box center [360, 657] width 56 height 23
click at [844, 516] on img at bounding box center [839, 657] width 15 height 15
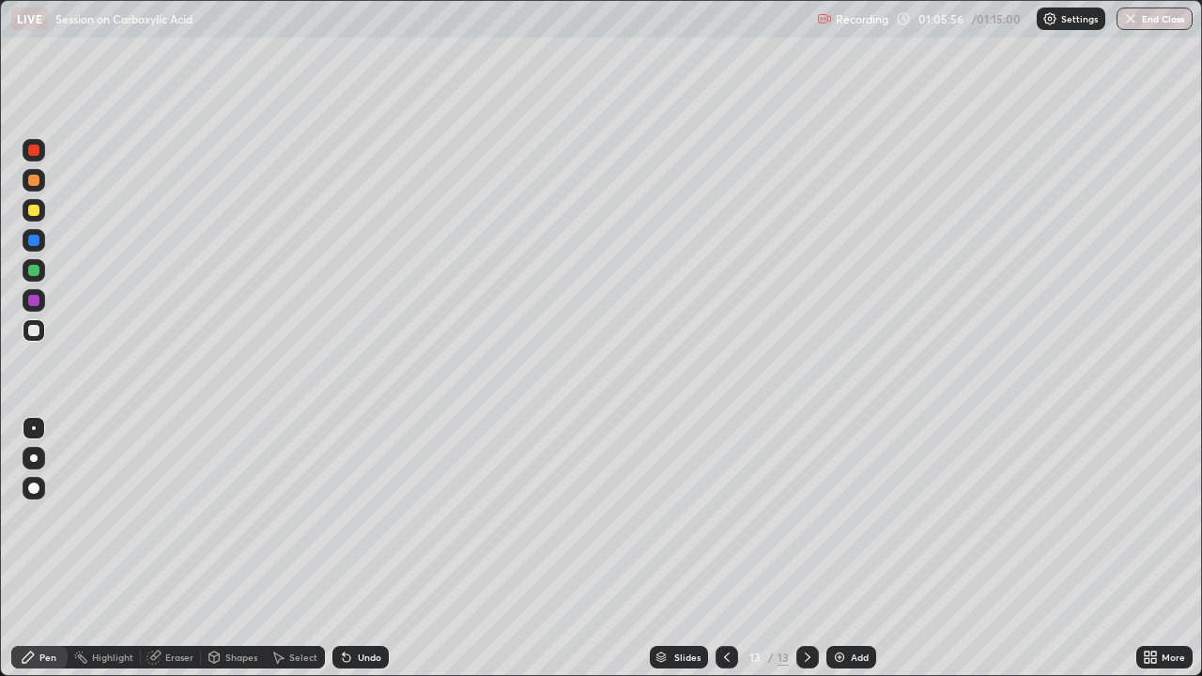
click at [723, 516] on icon at bounding box center [726, 657] width 15 height 15
click at [801, 516] on icon at bounding box center [807, 657] width 15 height 15
click at [32, 270] on div at bounding box center [33, 270] width 11 height 11
click at [44, 334] on div at bounding box center [34, 330] width 23 height 23
click at [39, 269] on div at bounding box center [34, 270] width 23 height 23
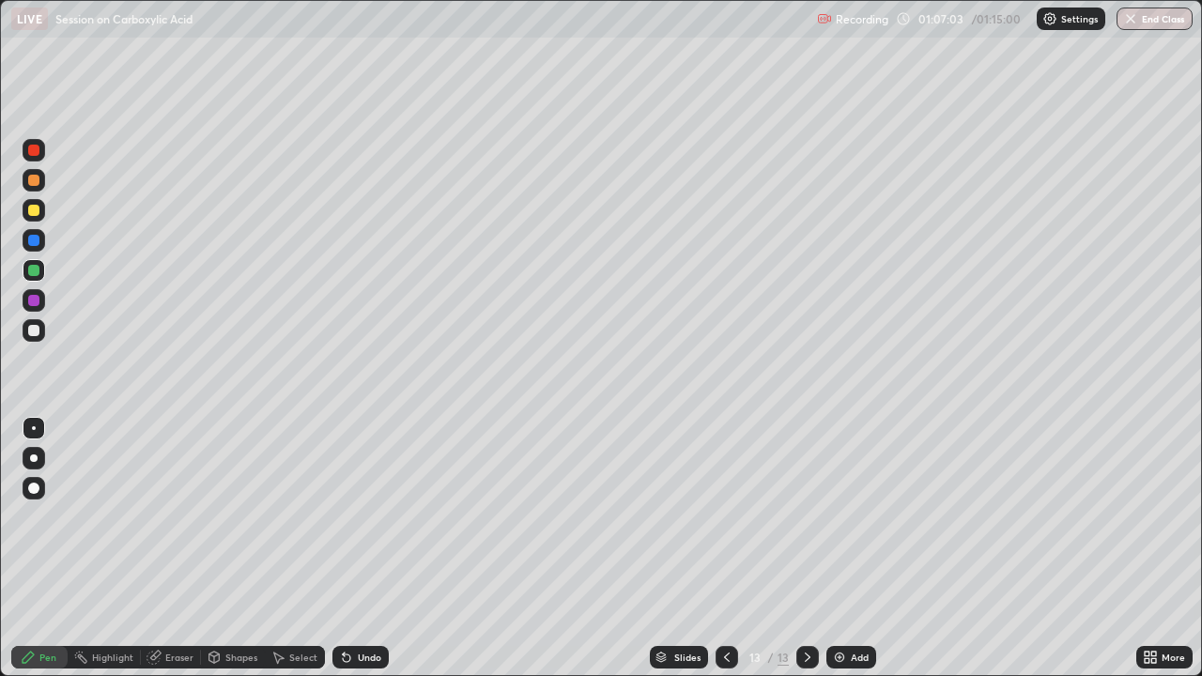
click at [36, 331] on div at bounding box center [33, 330] width 11 height 11
click at [177, 516] on div "Eraser" at bounding box center [179, 657] width 28 height 9
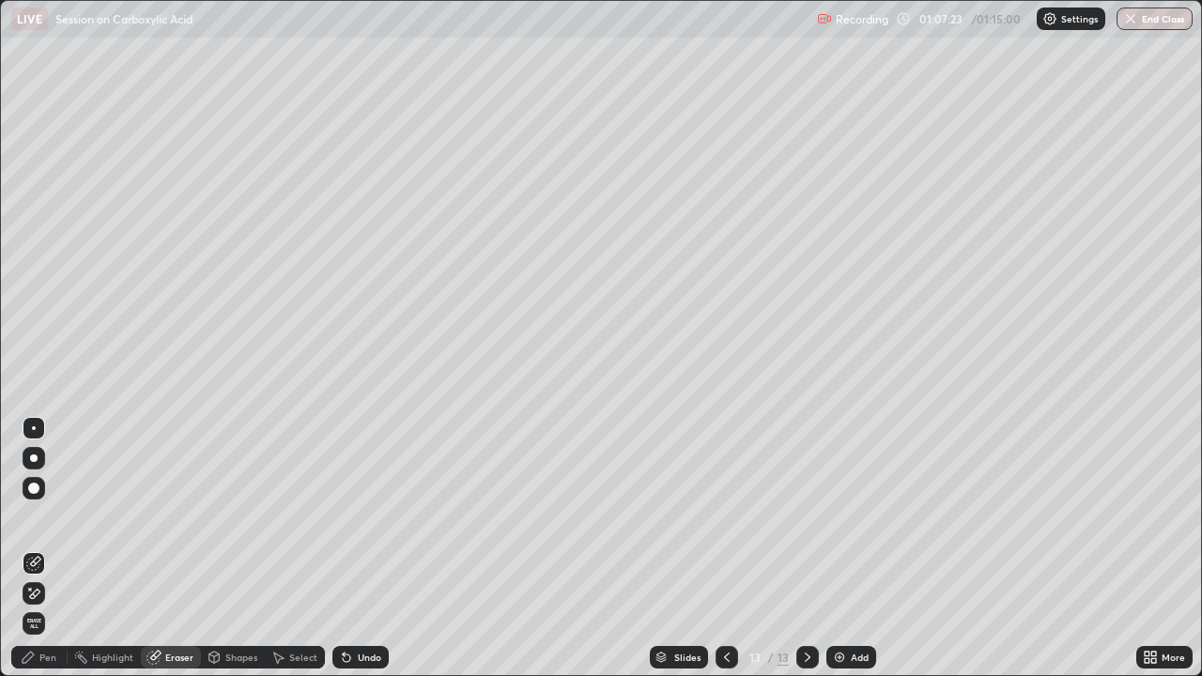
click at [38, 516] on div "Pen" at bounding box center [39, 657] width 56 height 23
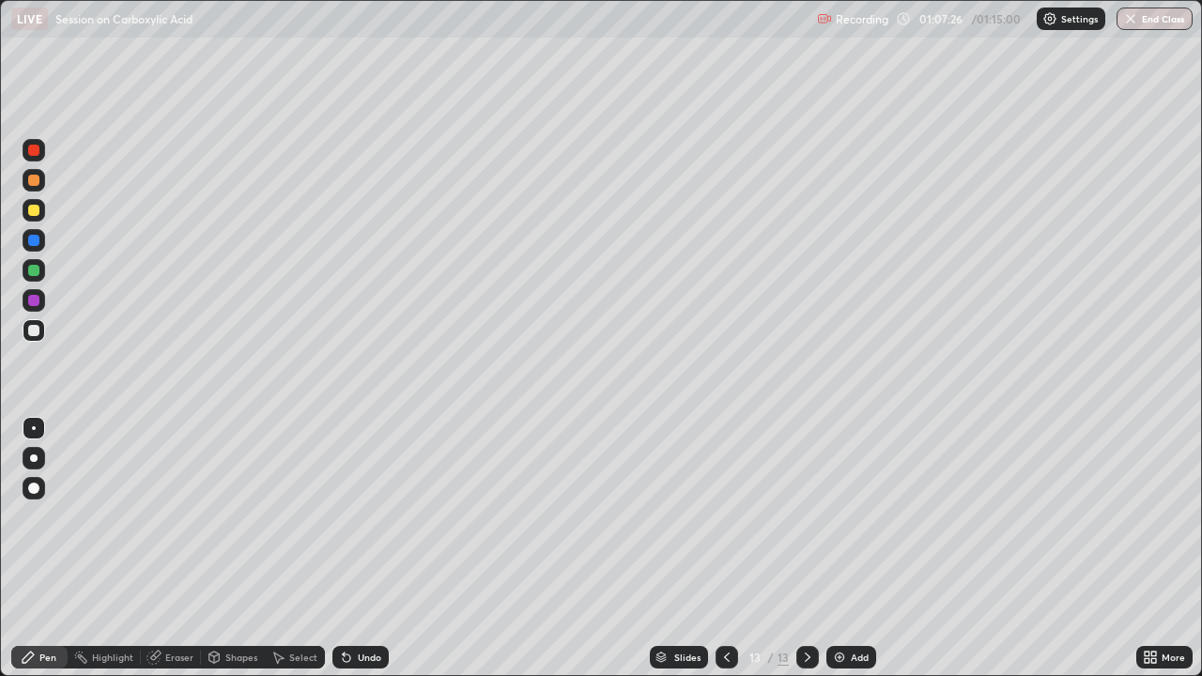
click at [36, 275] on div at bounding box center [33, 270] width 11 height 11
click at [39, 334] on div at bounding box center [33, 330] width 11 height 11
click at [177, 516] on div "Eraser" at bounding box center [179, 657] width 28 height 9
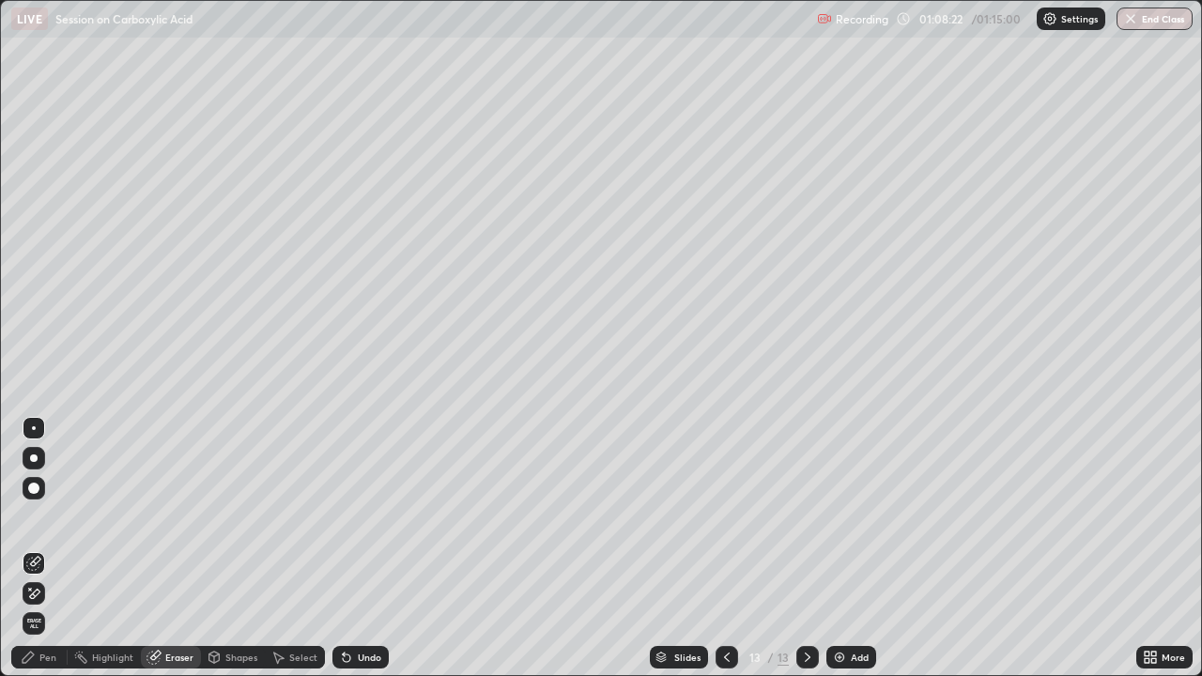
click at [58, 516] on div "Pen" at bounding box center [39, 657] width 56 height 23
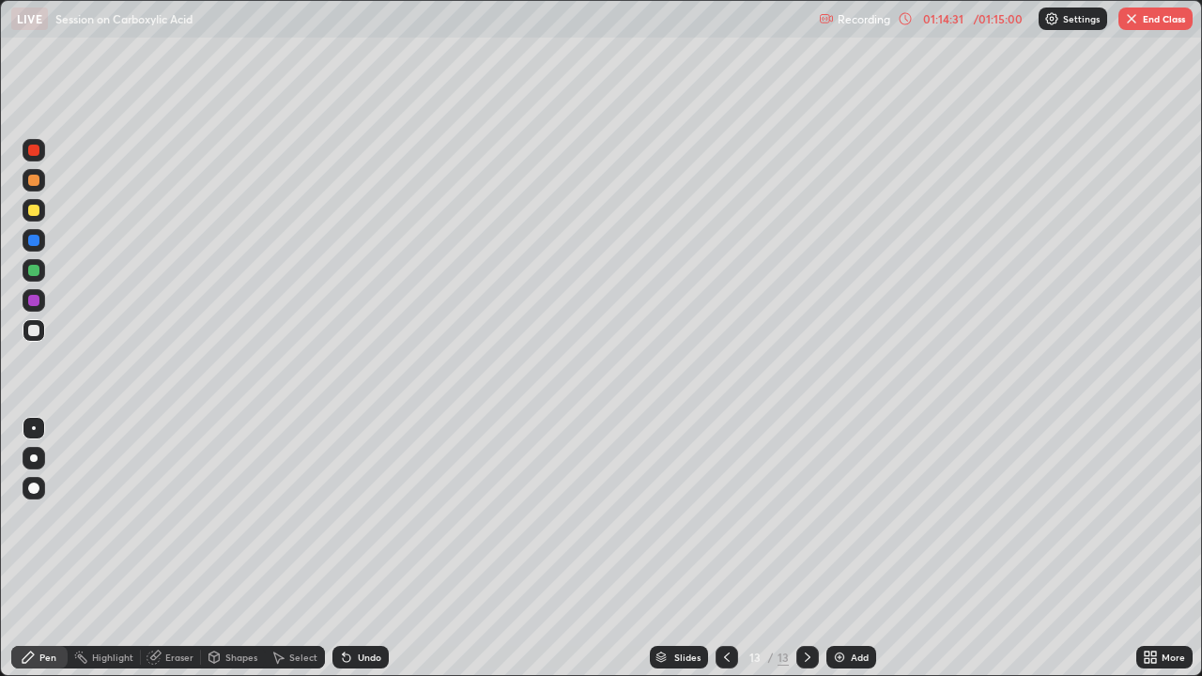
click at [1136, 18] on img "button" at bounding box center [1131, 18] width 15 height 15
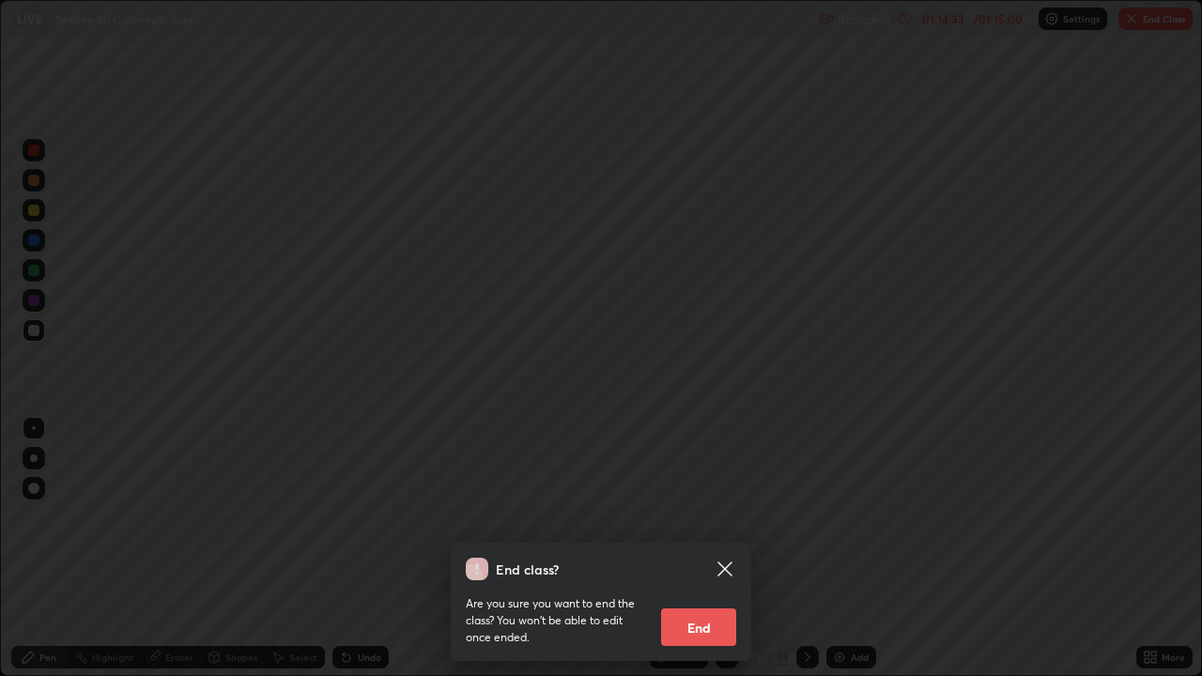
click at [712, 516] on button "End" at bounding box center [698, 628] width 75 height 38
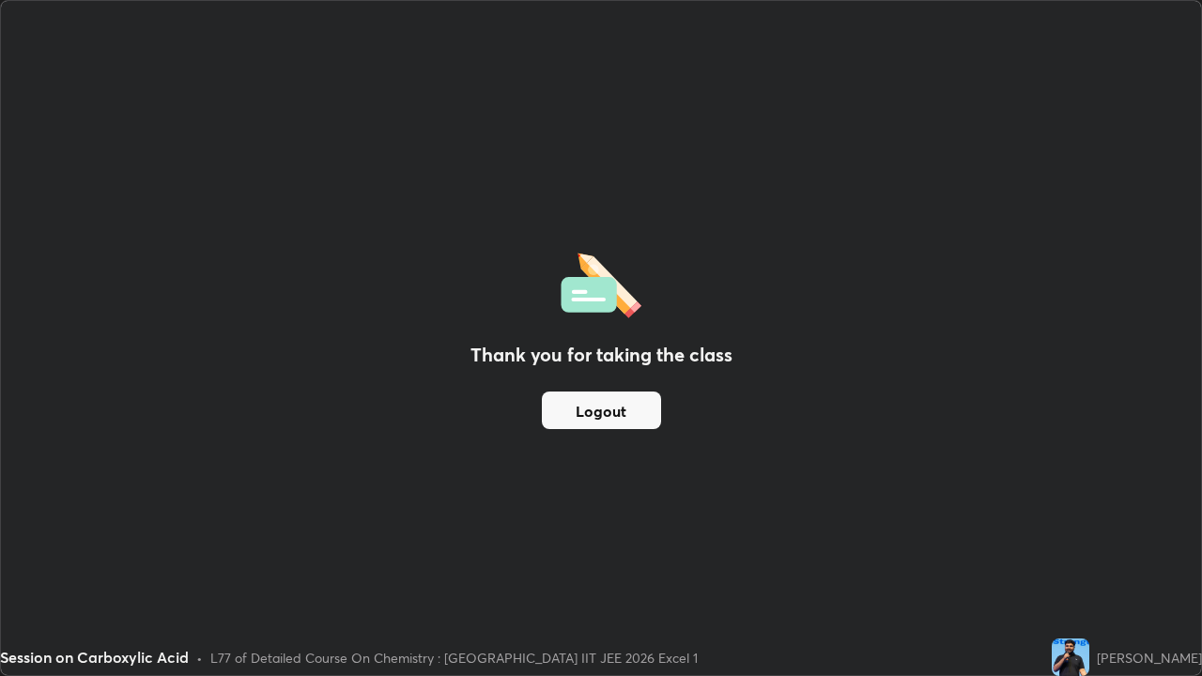
click at [645, 413] on button "Logout" at bounding box center [601, 411] width 119 height 38
